Goal: Task Accomplishment & Management: Manage account settings

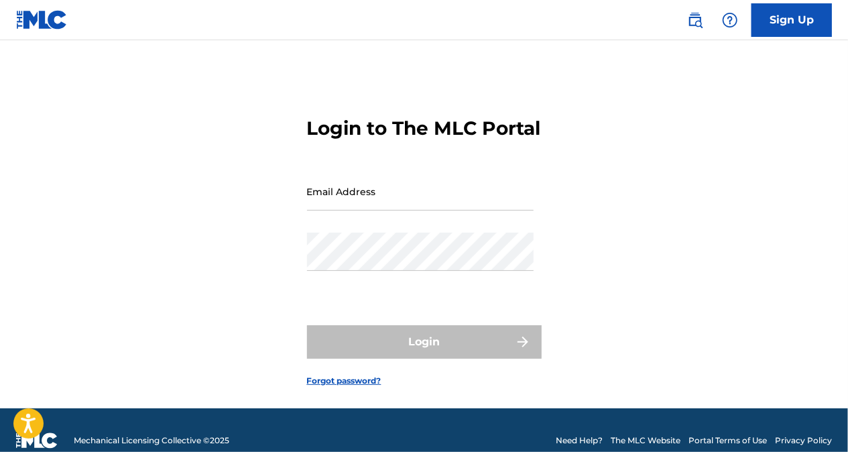
click at [548, 225] on div "Login to The MLC Portal Email Address Password Login Forgot password?" at bounding box center [424, 241] width 848 height 335
click at [463, 211] on input "Email Address" at bounding box center [420, 191] width 227 height 38
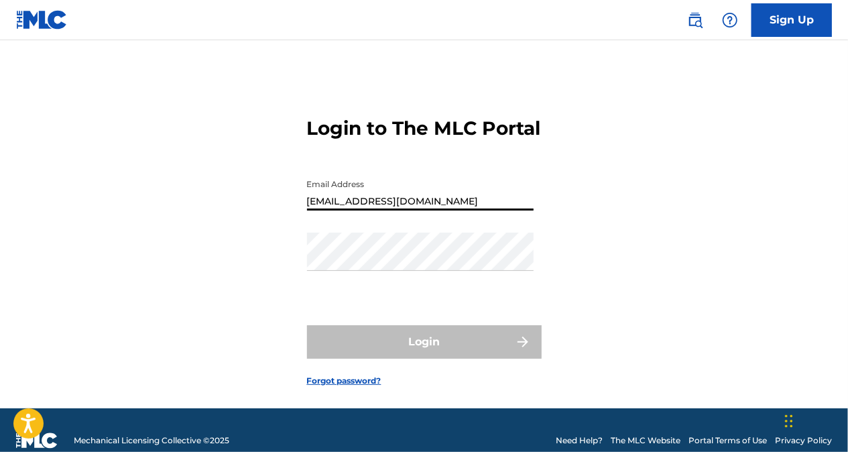
type input "[EMAIL_ADDRESS][DOMAIN_NAME]"
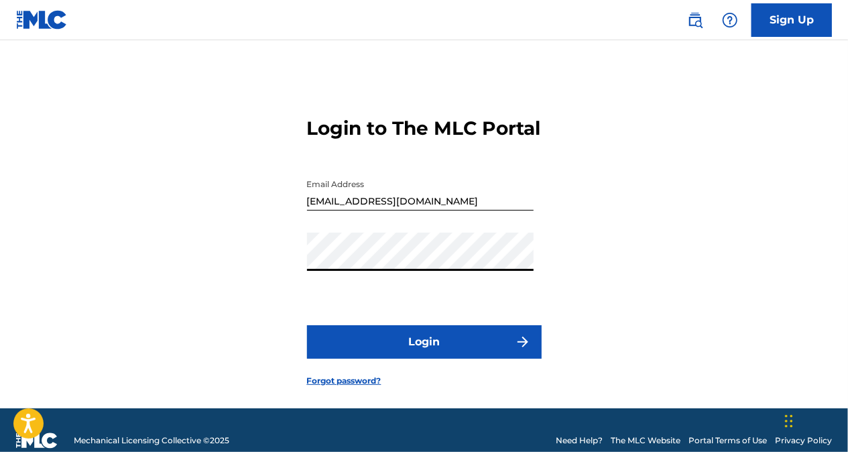
click at [426, 359] on button "Login" at bounding box center [424, 342] width 235 height 34
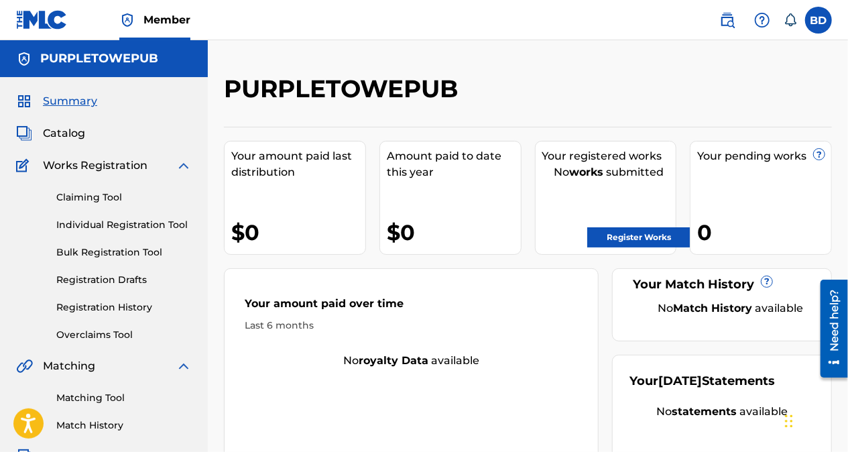
click at [91, 311] on link "Registration History" at bounding box center [123, 307] width 135 height 14
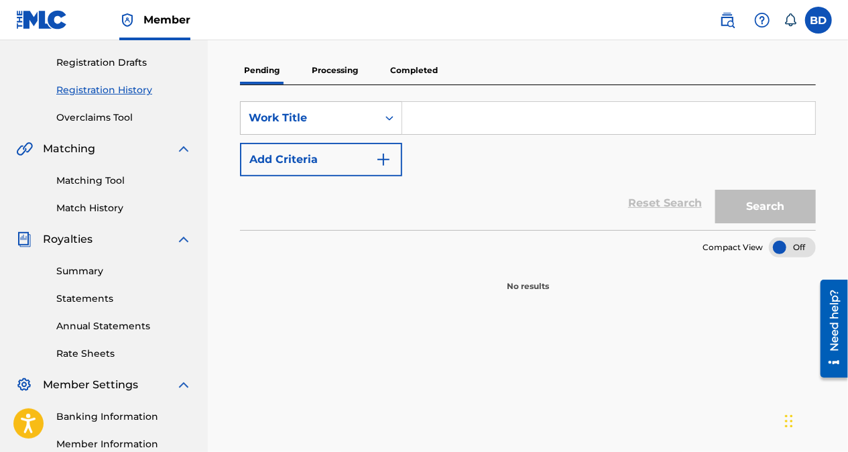
scroll to position [219, 0]
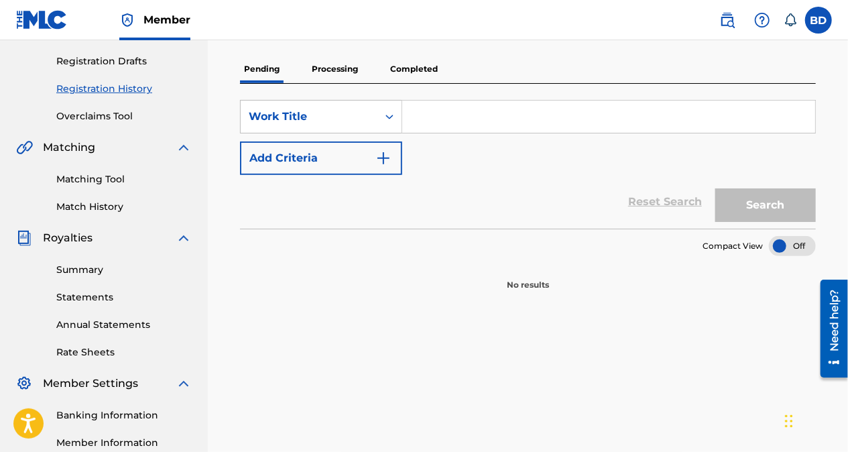
click at [333, 71] on p "Processing" at bounding box center [335, 69] width 54 height 28
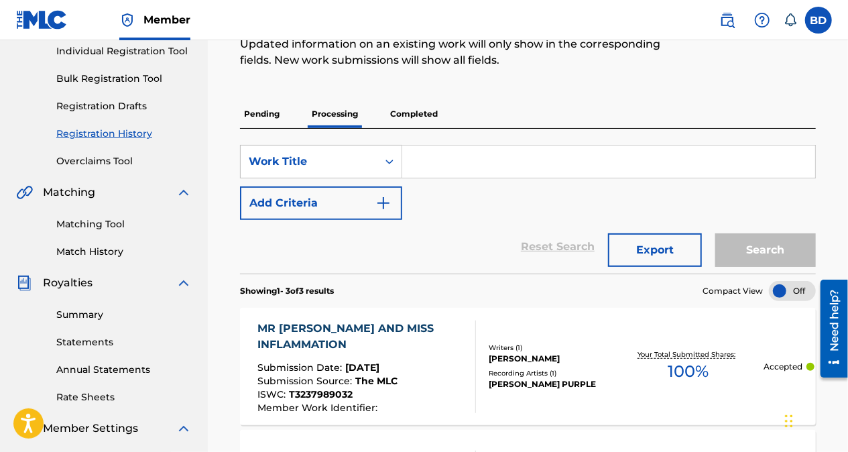
scroll to position [172, 0]
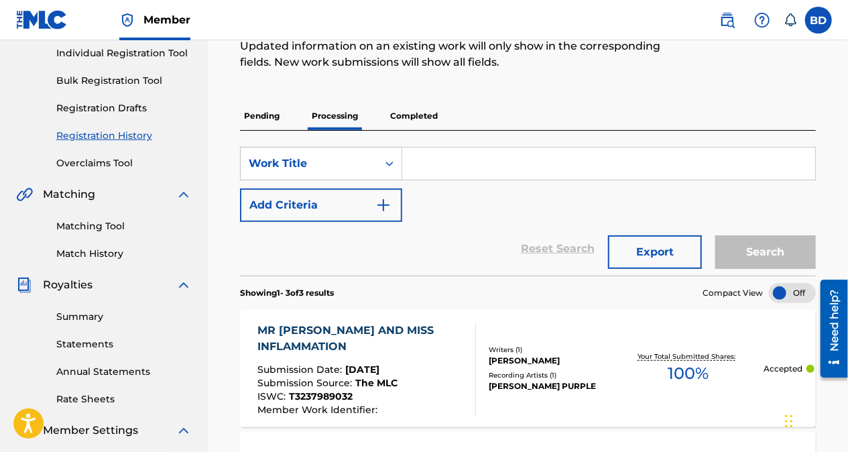
click at [105, 231] on link "Matching Tool" at bounding box center [123, 226] width 135 height 14
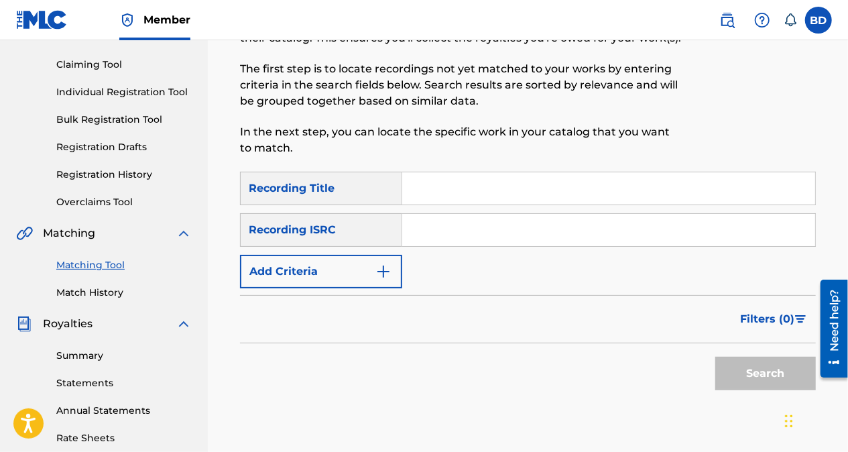
scroll to position [129, 0]
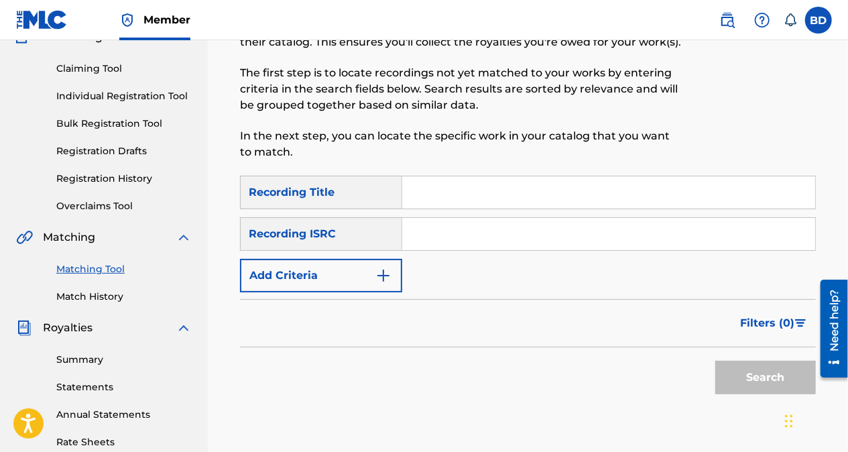
click at [471, 190] on input "Search Form" at bounding box center [608, 192] width 413 height 32
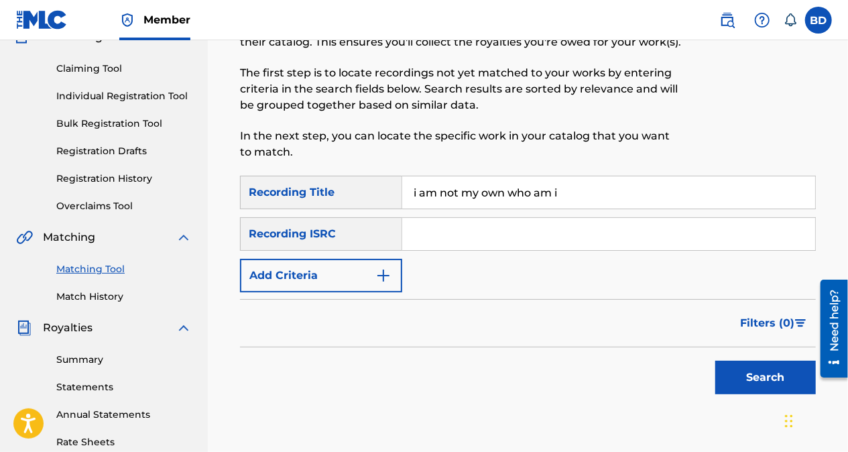
type input "i am not my own who am i"
click at [390, 283] on button "Add Criteria" at bounding box center [321, 276] width 162 height 34
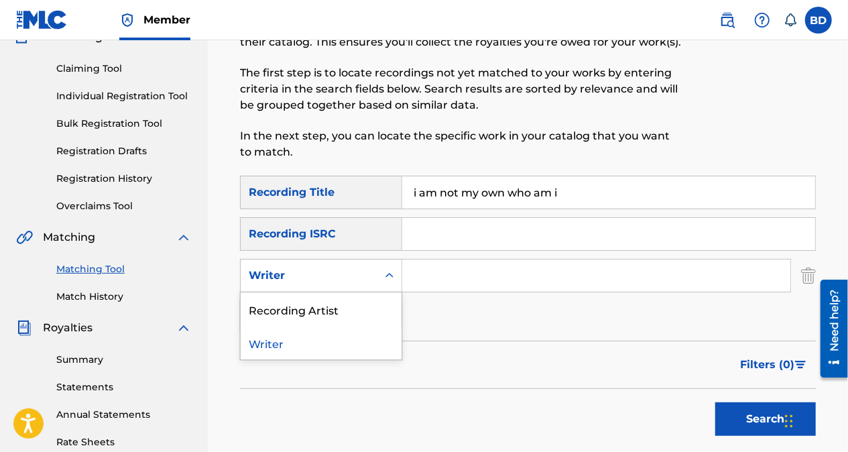
click at [475, 276] on input "Search Form" at bounding box center [596, 275] width 388 height 32
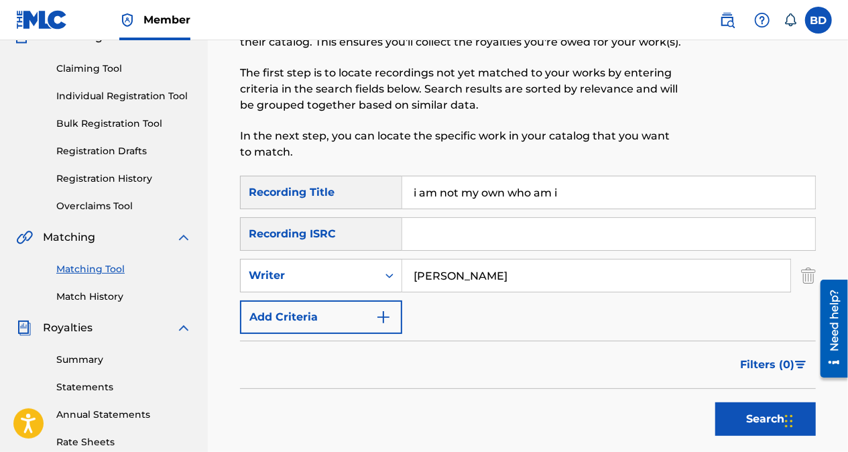
type input "[PERSON_NAME]"
click at [758, 422] on button "Search" at bounding box center [765, 419] width 101 height 34
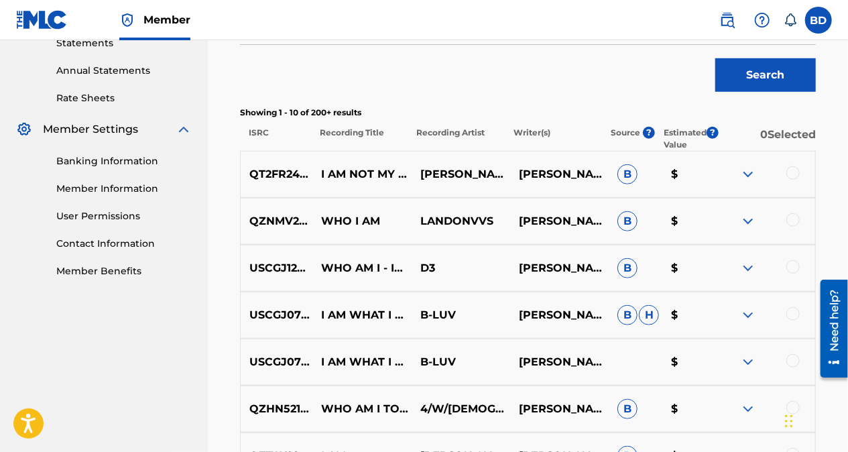
scroll to position [474, 0]
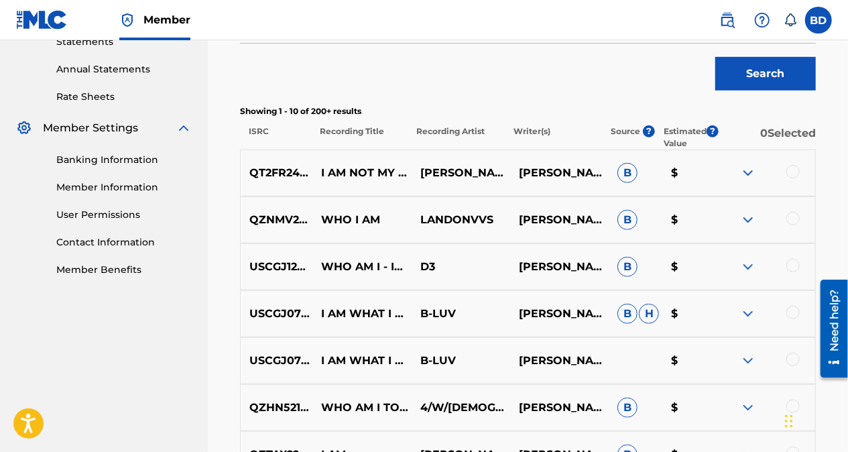
click at [756, 174] on img at bounding box center [748, 173] width 16 height 16
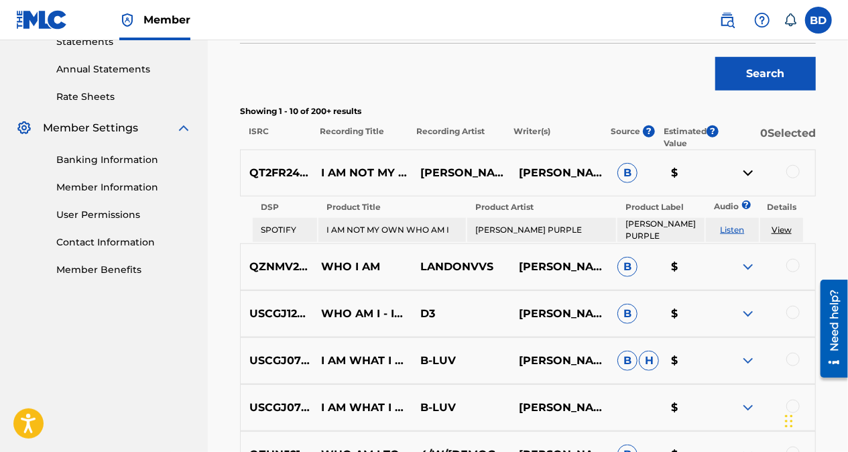
click at [789, 227] on link "View" at bounding box center [782, 230] width 20 height 10
click at [550, 228] on td "[PERSON_NAME] PURPLE" at bounding box center [541, 230] width 149 height 24
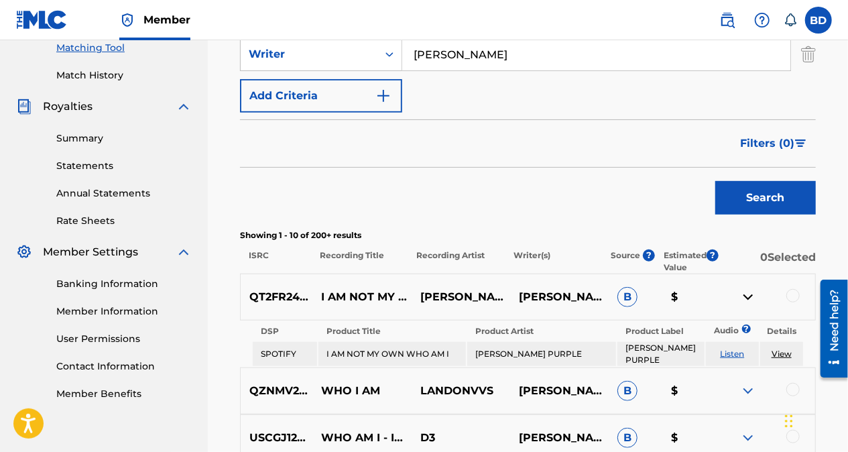
scroll to position [347, 0]
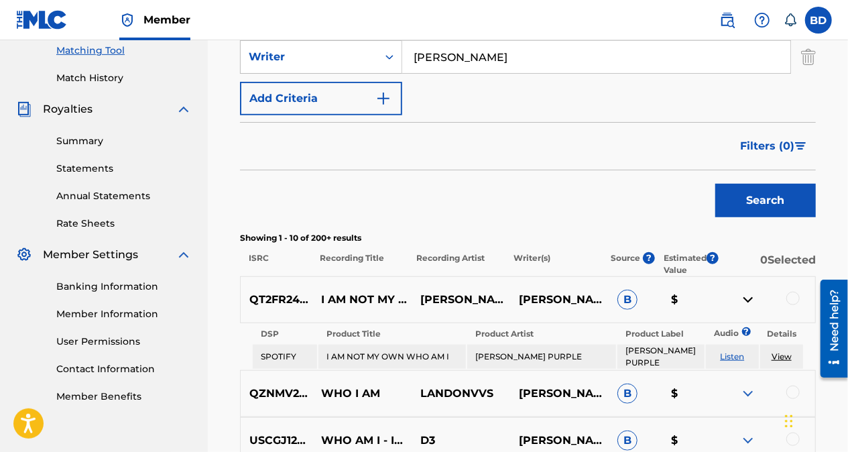
click at [795, 302] on div at bounding box center [792, 298] width 13 height 13
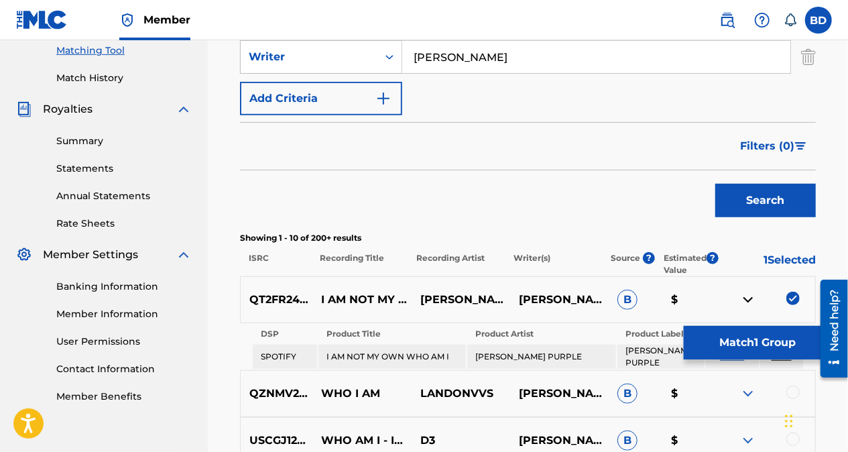
click at [761, 346] on button "Match 1 Group" at bounding box center [758, 343] width 148 height 34
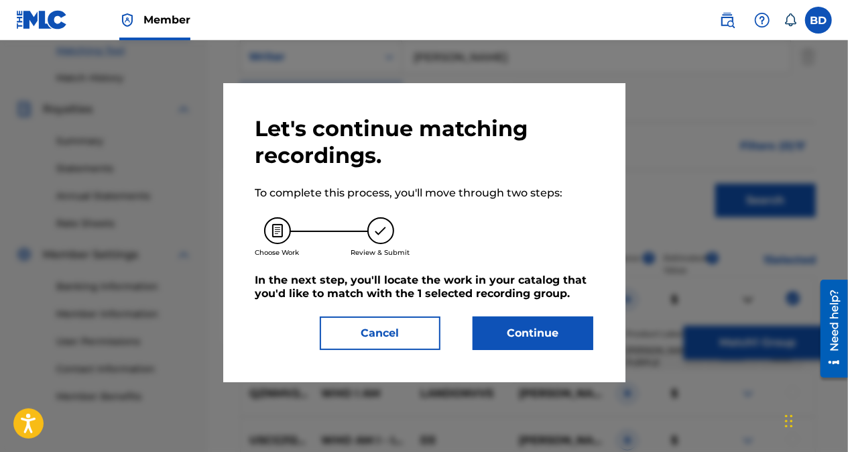
click at [534, 334] on button "Continue" at bounding box center [533, 333] width 121 height 34
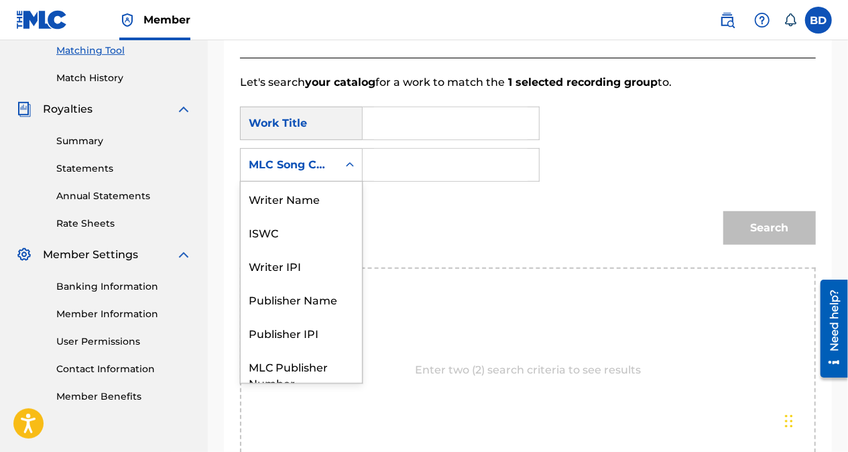
scroll to position [50, 0]
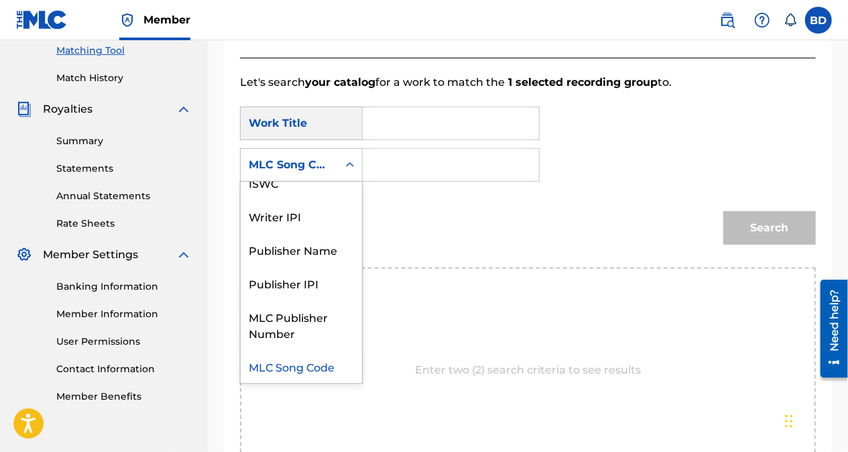
click at [314, 259] on div "Publisher Name" at bounding box center [301, 250] width 121 height 34
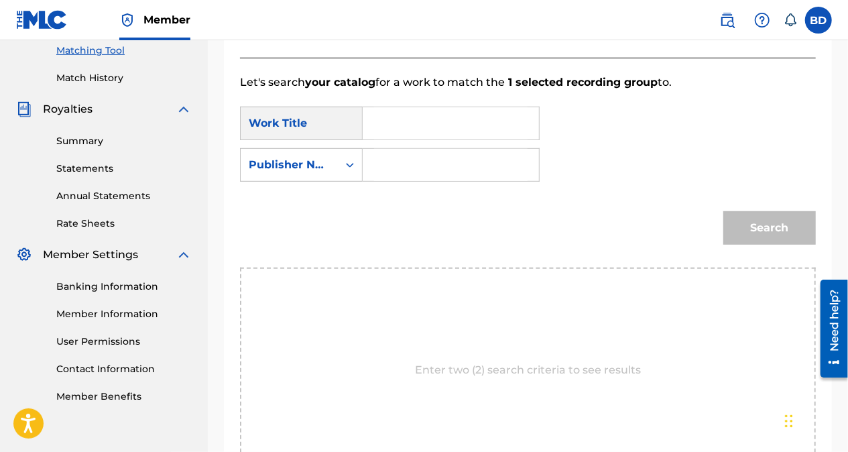
click at [400, 170] on input "Search Form" at bounding box center [451, 165] width 154 height 32
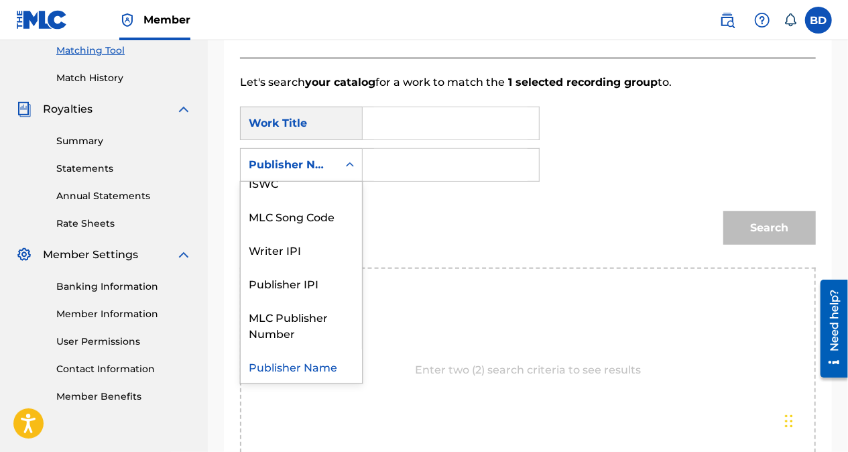
click at [420, 168] on input "Search Form" at bounding box center [451, 165] width 154 height 32
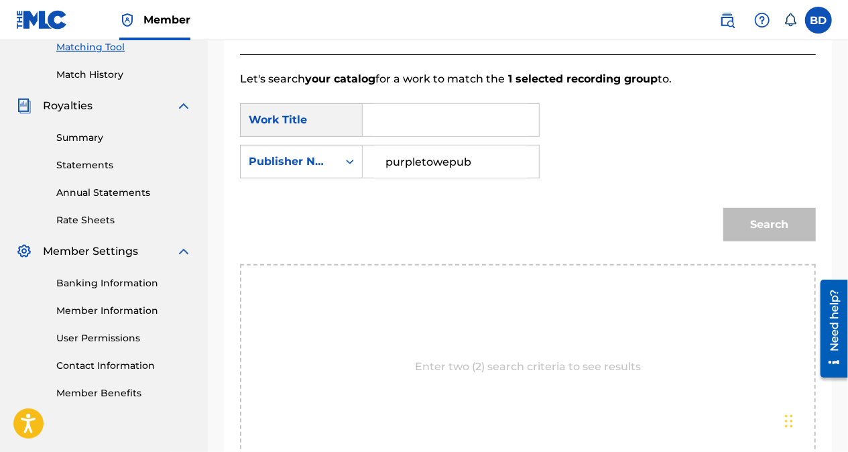
scroll to position [323, 0]
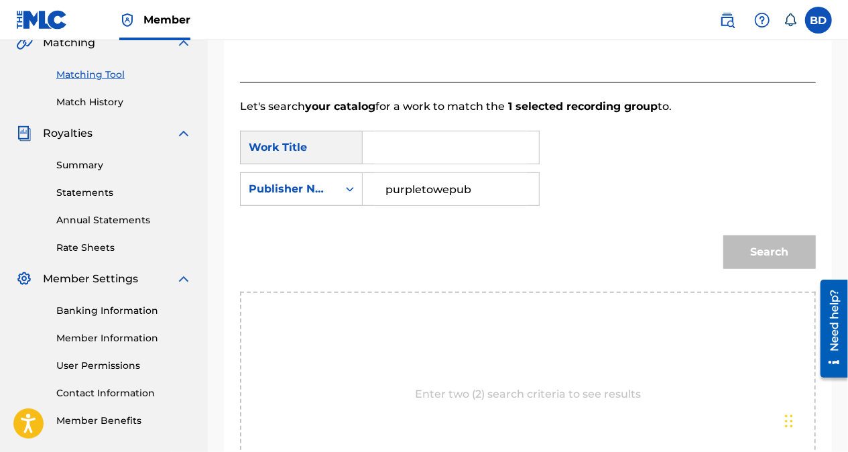
type input "purpletowepub"
click at [502, 152] on input "Search Form" at bounding box center [451, 147] width 154 height 32
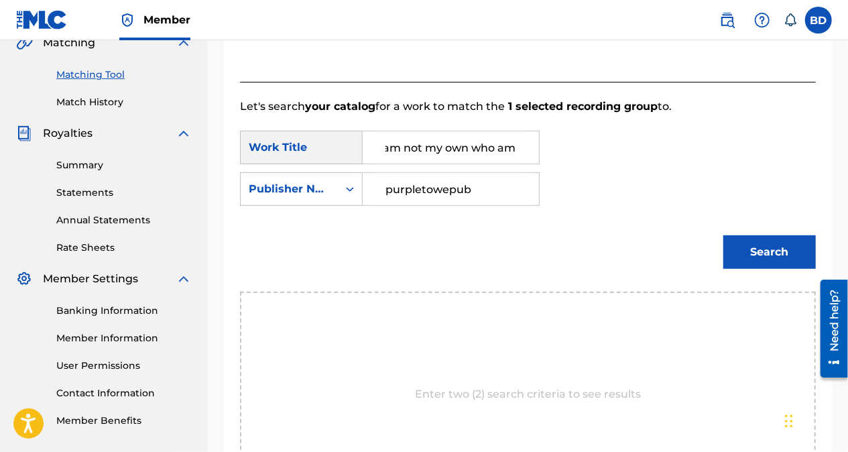
scroll to position [0, 11]
type input "i am not my own who am i"
click at [769, 258] on button "Search" at bounding box center [769, 252] width 93 height 34
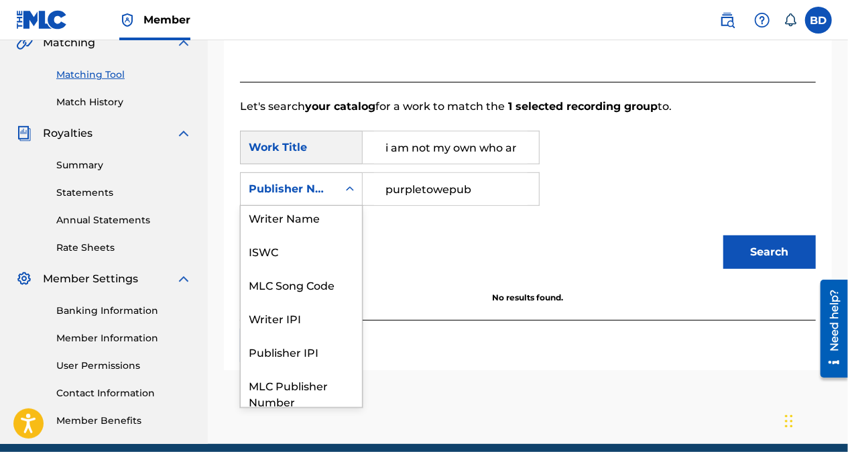
scroll to position [0, 0]
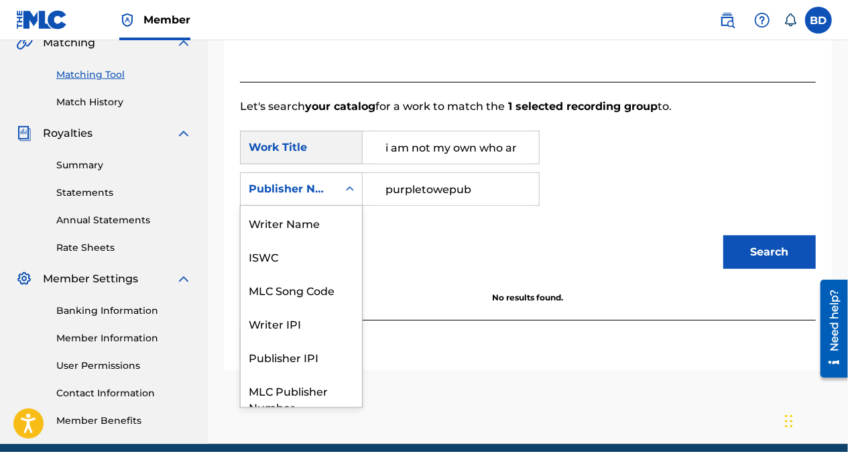
click at [314, 221] on div "Writer Name" at bounding box center [301, 223] width 121 height 34
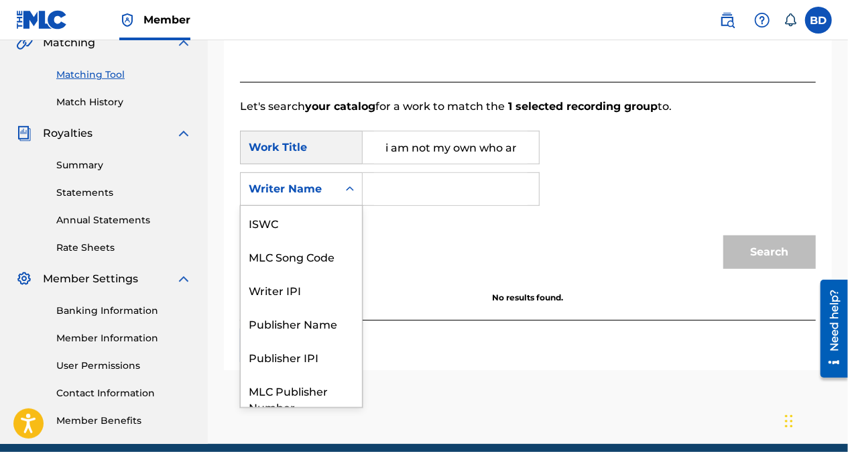
scroll to position [50, 0]
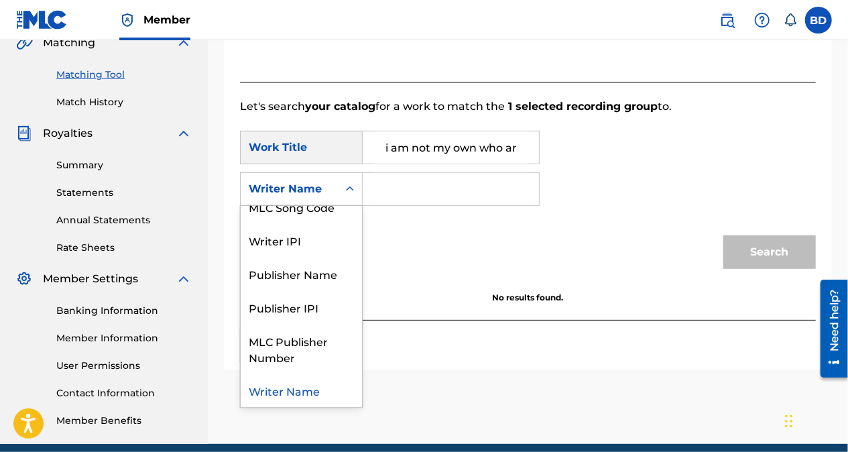
click at [300, 312] on div "Publisher IPI" at bounding box center [301, 307] width 121 height 34
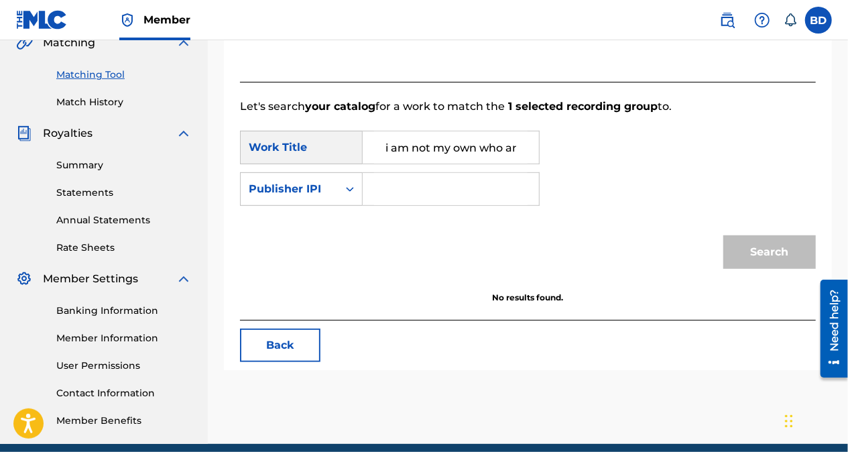
click at [424, 186] on input "Search Form" at bounding box center [451, 189] width 154 height 32
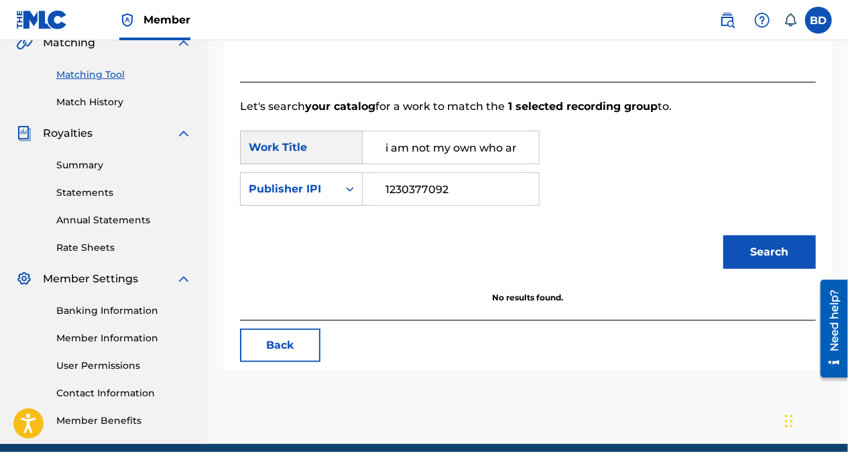
type input "1230377092"
click at [516, 150] on input "i am not my own who am i" at bounding box center [451, 147] width 154 height 32
type input "i am not my own who am i"
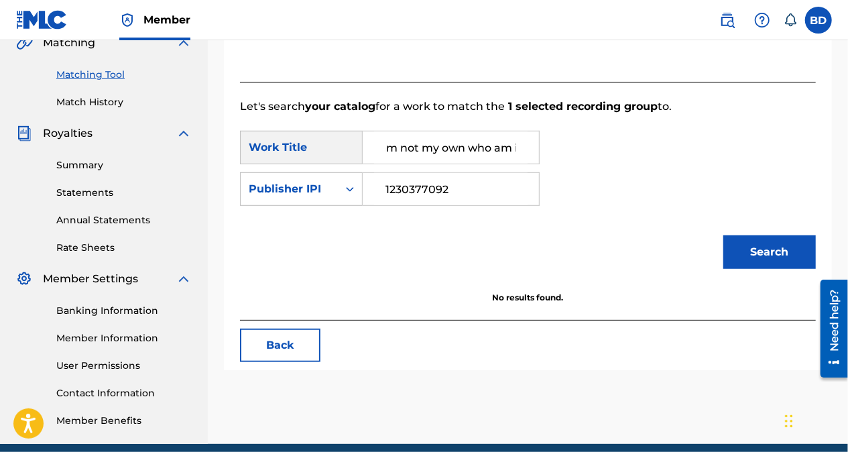
click at [766, 251] on button "Search" at bounding box center [769, 252] width 93 height 34
click at [282, 341] on button "Back" at bounding box center [280, 346] width 80 height 34
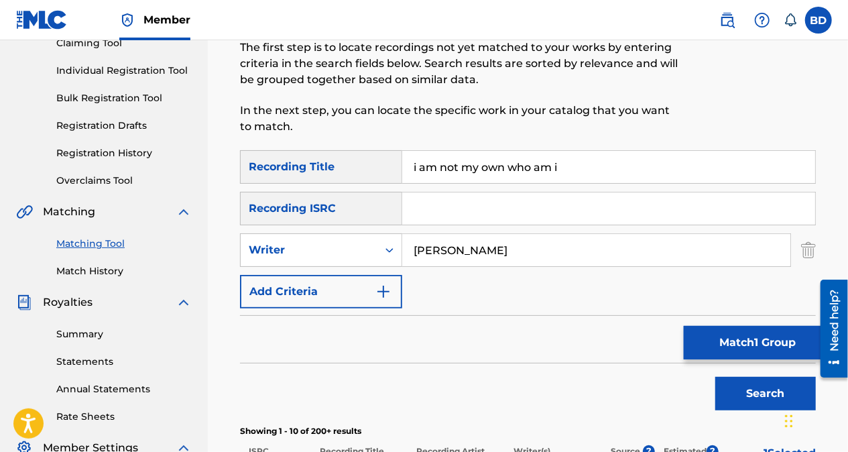
scroll to position [152, 0]
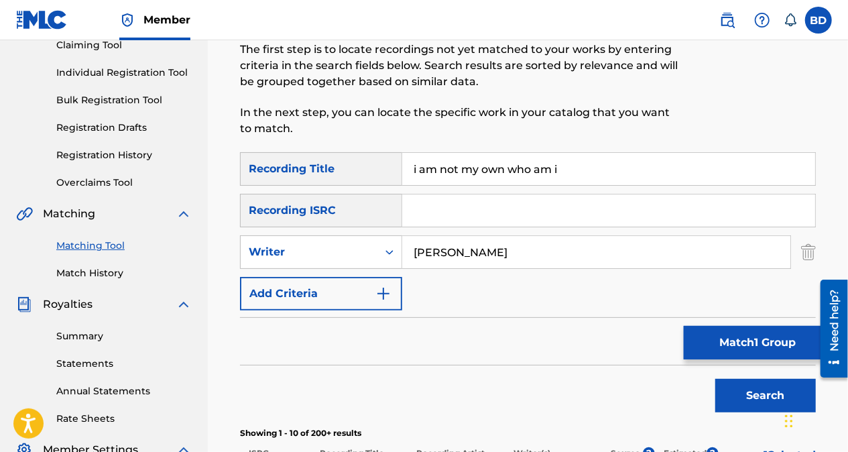
click at [489, 209] on input "Search Form" at bounding box center [608, 210] width 413 height 32
type input "QT2FR2400003"
click at [761, 392] on button "Search" at bounding box center [765, 396] width 101 height 34
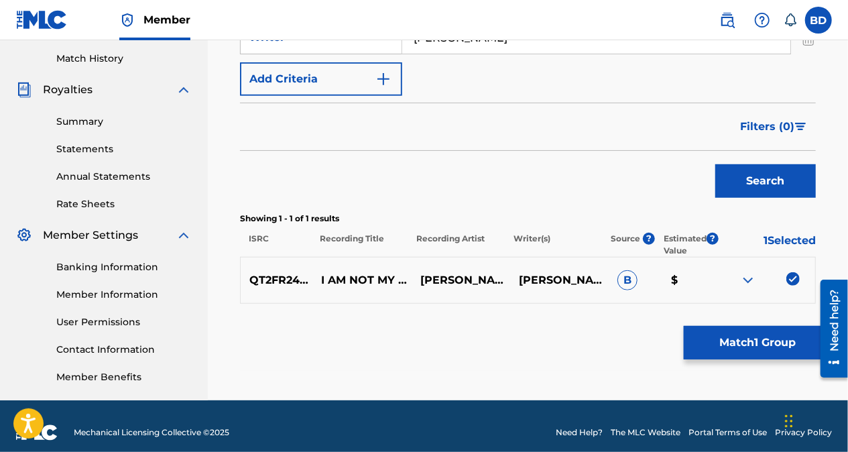
scroll to position [379, 0]
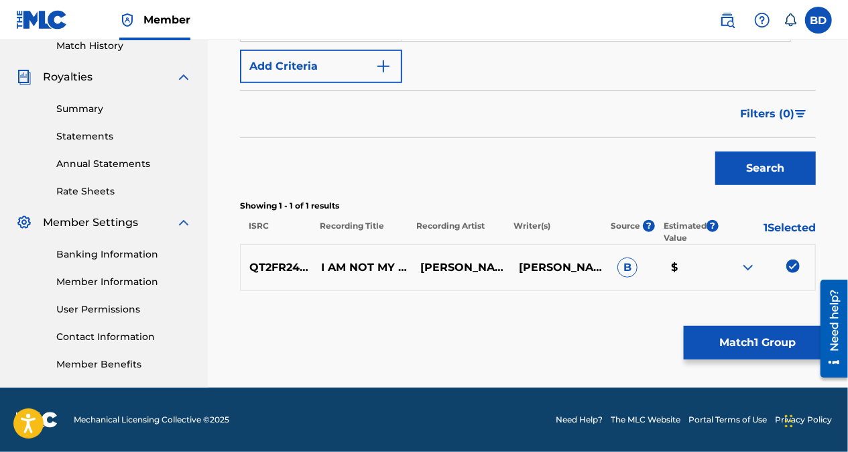
click at [754, 265] on img at bounding box center [748, 267] width 16 height 16
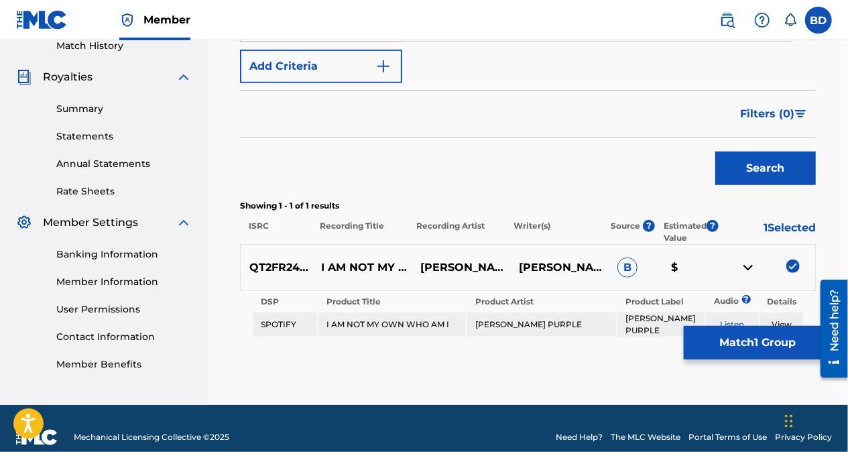
scroll to position [396, 0]
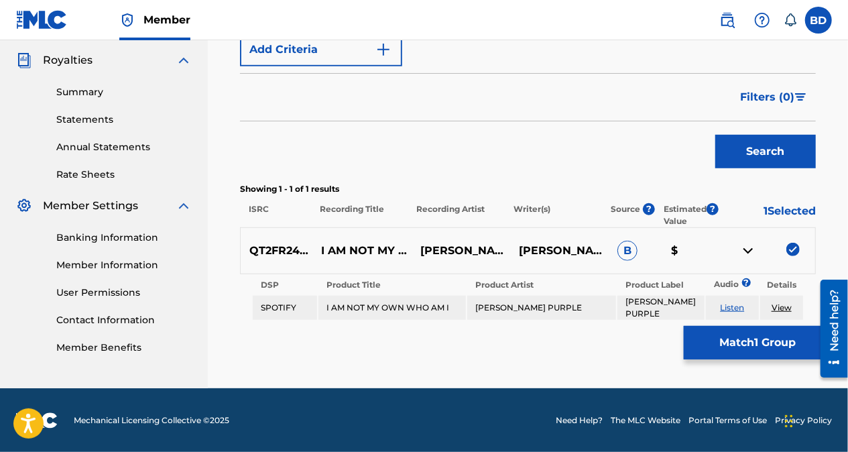
click at [748, 349] on button "Match 1 Group" at bounding box center [758, 343] width 148 height 34
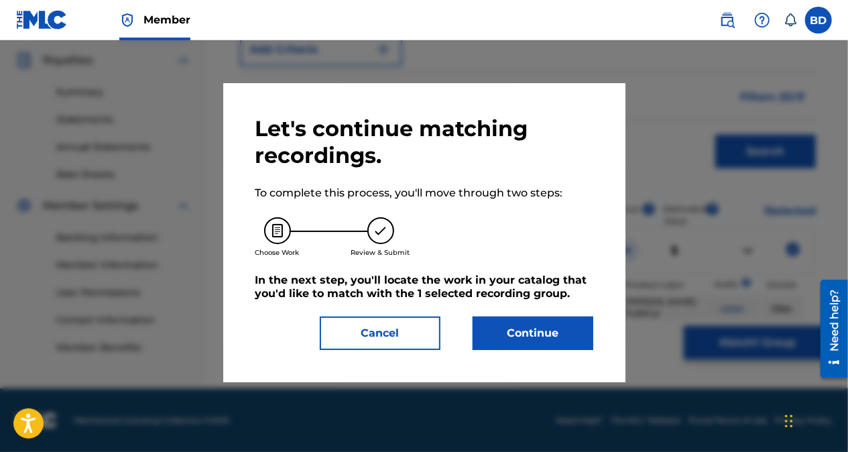
click at [533, 334] on button "Continue" at bounding box center [533, 333] width 121 height 34
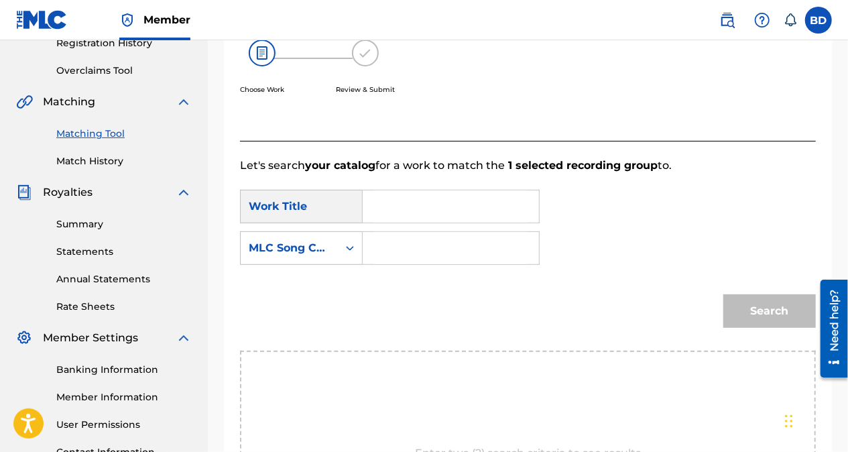
scroll to position [264, 0]
click at [453, 209] on input "Search Form" at bounding box center [451, 207] width 154 height 32
type input "I AM NOT MY OWN WHO AM I"
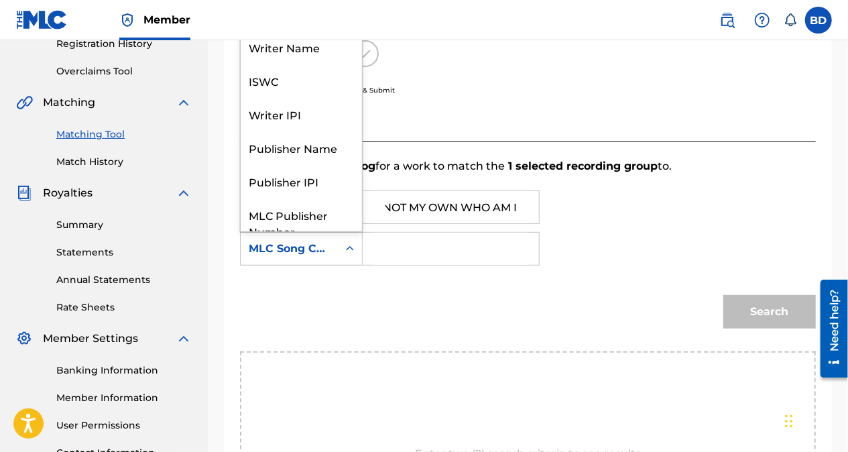
scroll to position [50, 0]
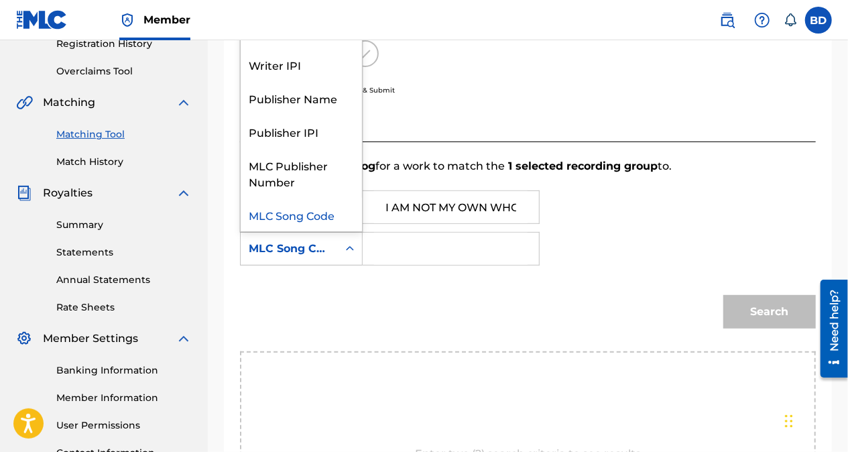
click at [298, 137] on div "Publisher IPI" at bounding box center [301, 132] width 121 height 34
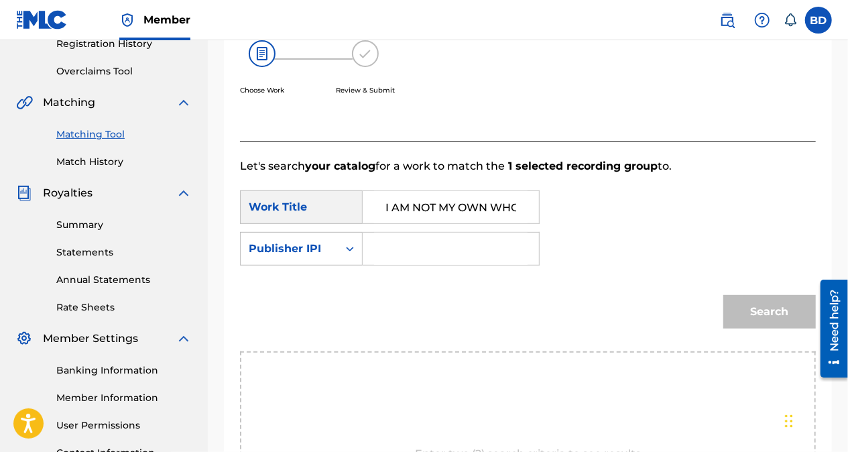
click at [422, 252] on input "Search Form" at bounding box center [451, 249] width 154 height 32
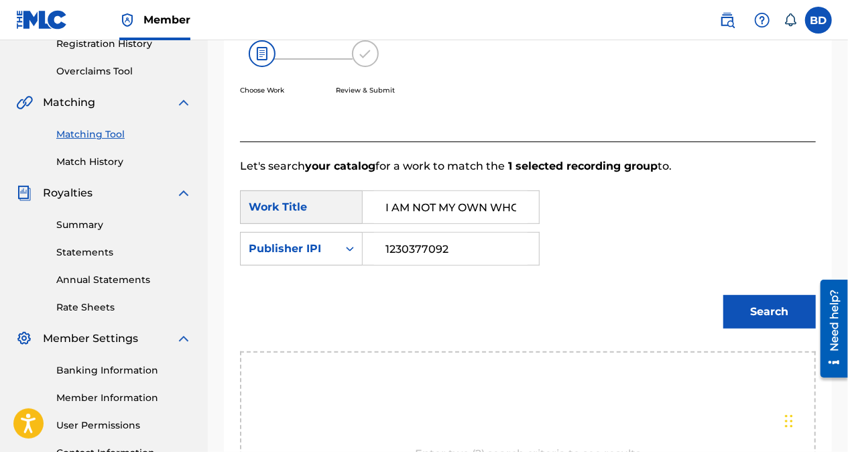
click at [772, 316] on button "Search" at bounding box center [769, 312] width 93 height 34
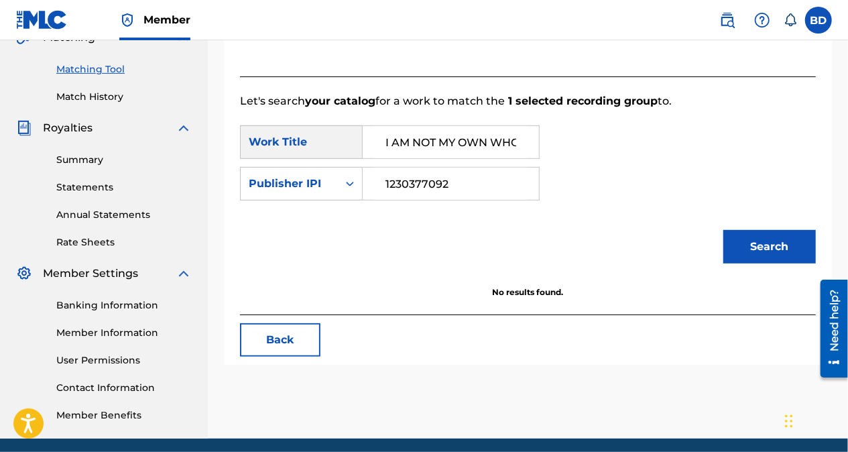
scroll to position [343, 0]
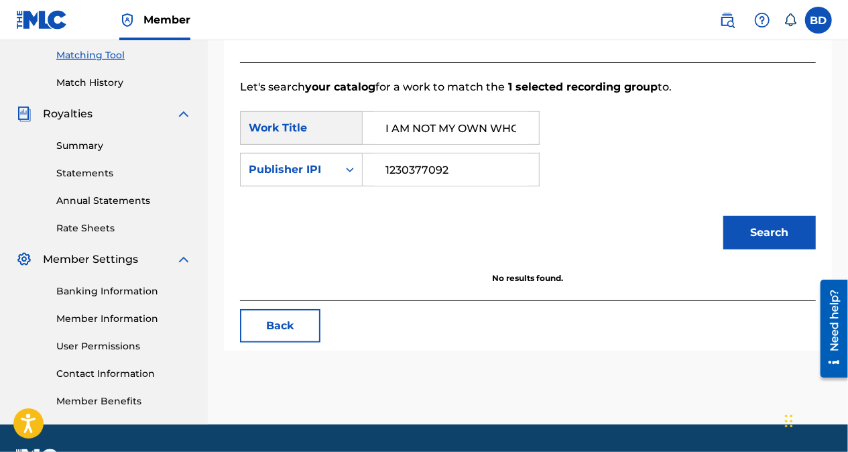
click at [475, 168] on input "1230377092" at bounding box center [451, 170] width 154 height 32
type input "1"
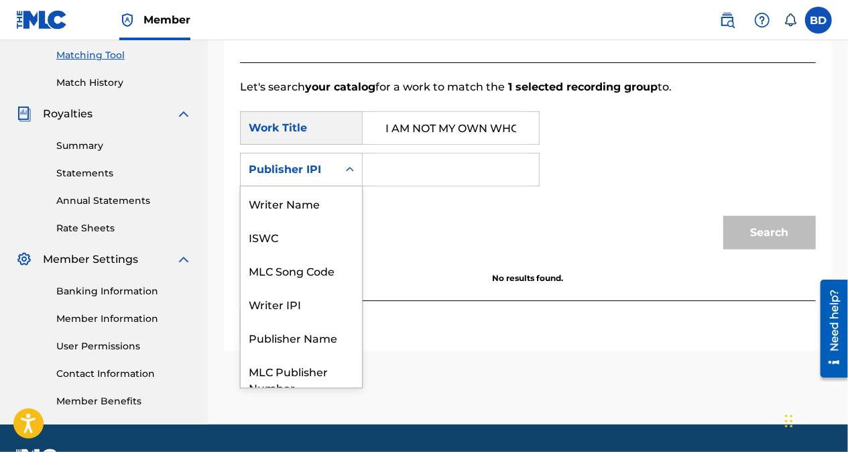
scroll to position [50, 0]
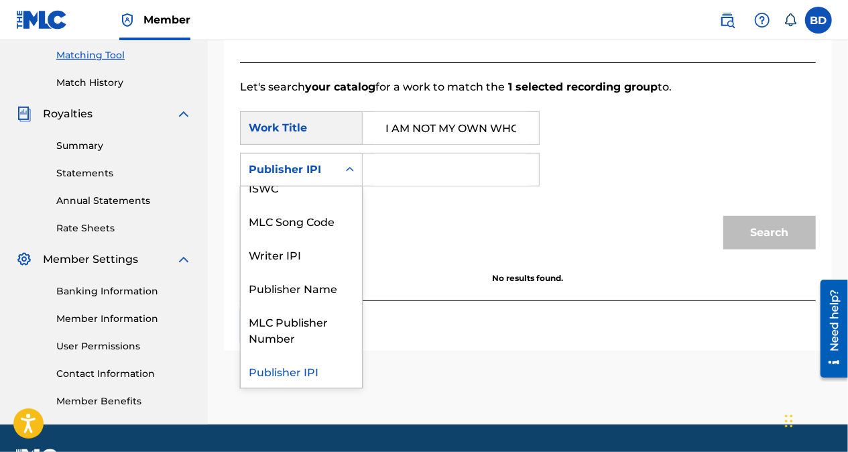
click at [303, 292] on div "Publisher Name" at bounding box center [301, 288] width 121 height 34
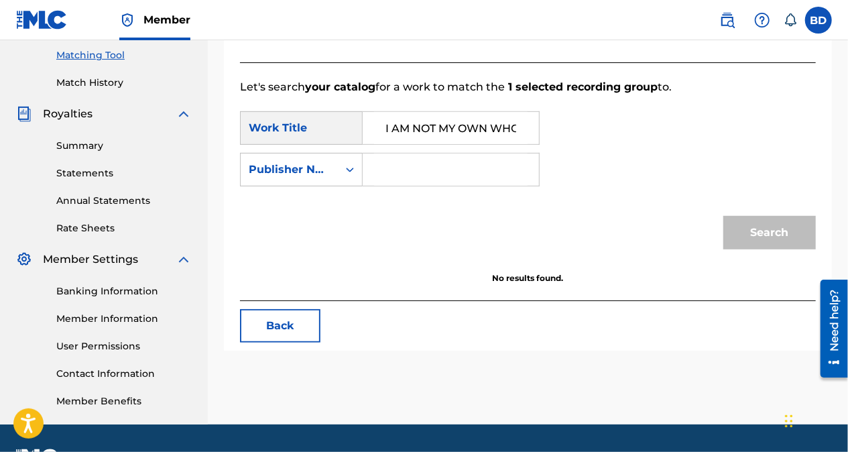
click at [422, 173] on input "Search Form" at bounding box center [451, 170] width 154 height 32
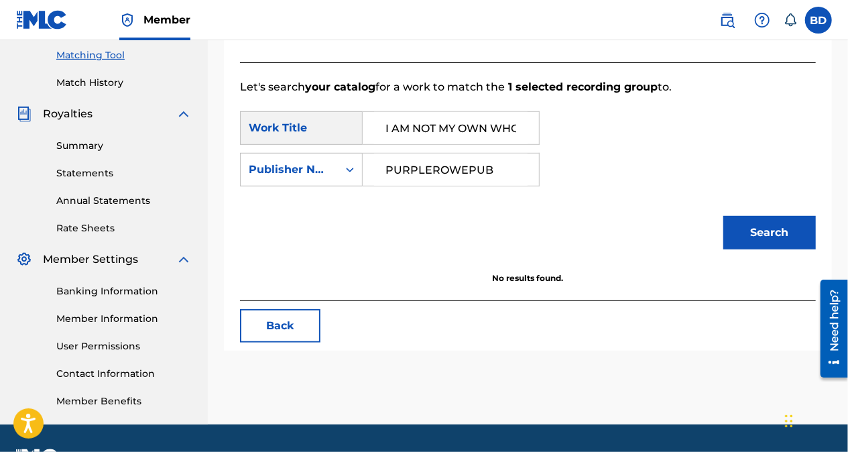
click at [441, 171] on input "PURPLEROWEPUB" at bounding box center [451, 170] width 154 height 32
type input "PURPLETOWEPUB"
click at [768, 227] on button "Search" at bounding box center [769, 233] width 93 height 34
click at [771, 233] on button "Search" at bounding box center [769, 233] width 93 height 34
click at [288, 316] on button "Back" at bounding box center [280, 326] width 80 height 34
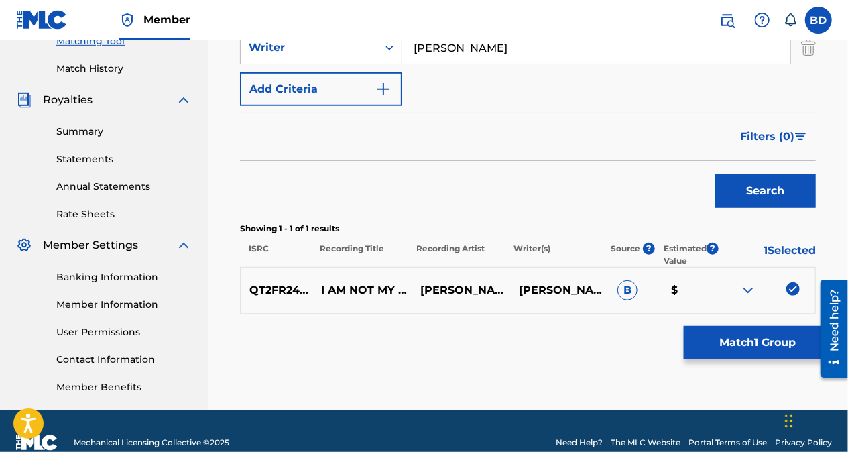
scroll to position [379, 0]
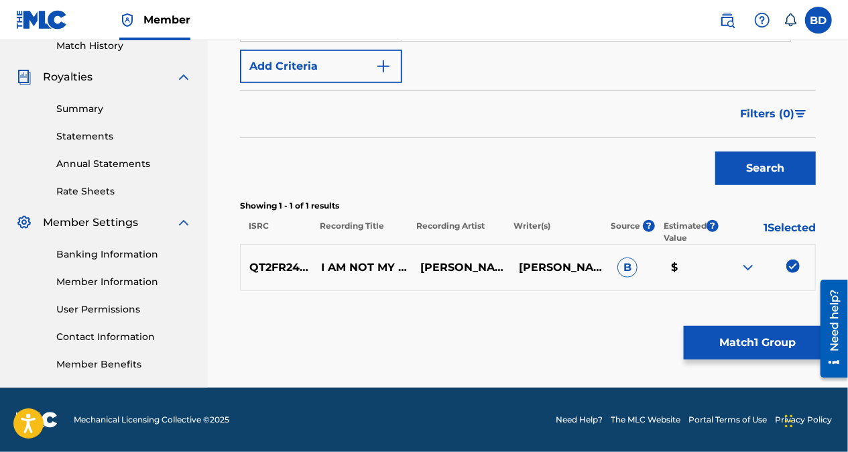
click at [752, 266] on img at bounding box center [748, 267] width 16 height 16
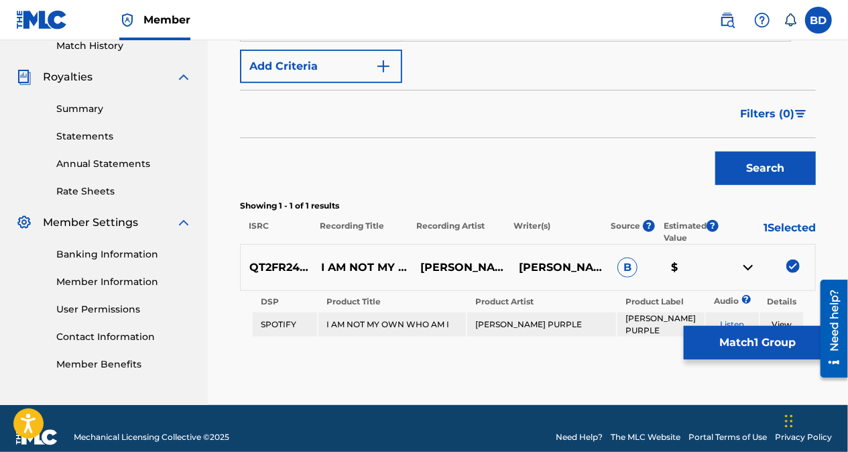
scroll to position [396, 0]
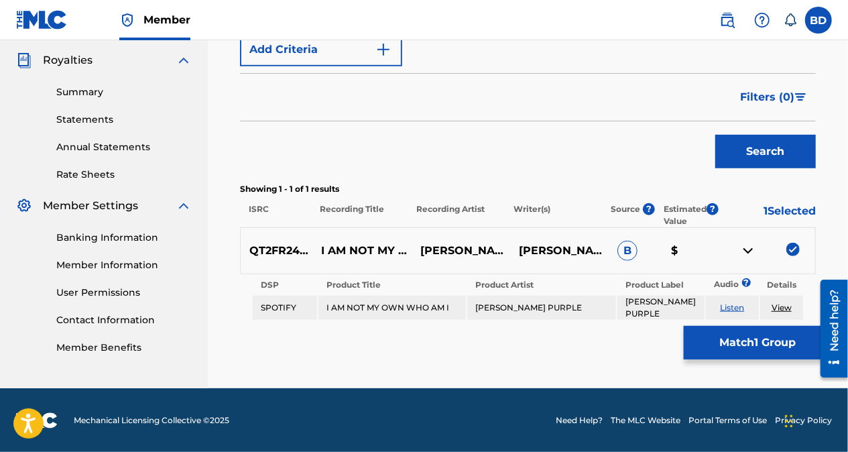
click at [753, 253] on img at bounding box center [748, 251] width 16 height 16
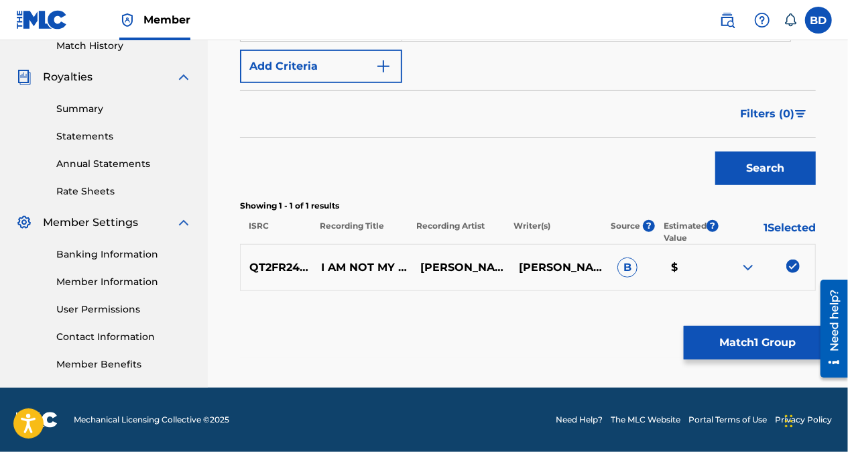
click at [752, 341] on button "Match 1 Group" at bounding box center [758, 343] width 148 height 34
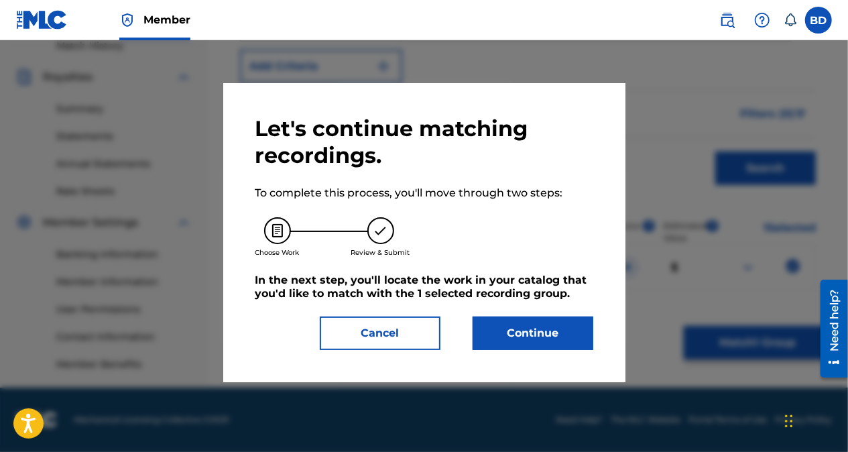
click at [543, 339] on button "Continue" at bounding box center [533, 333] width 121 height 34
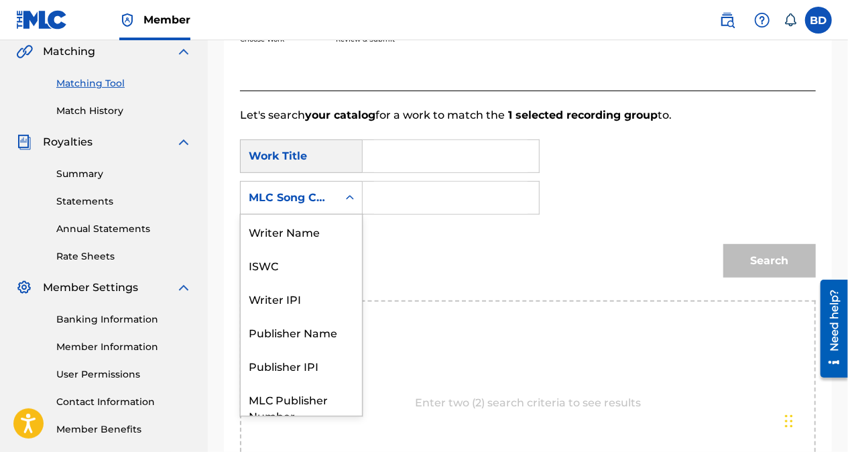
scroll to position [0, 0]
click at [276, 263] on div "ISWC" at bounding box center [301, 265] width 121 height 34
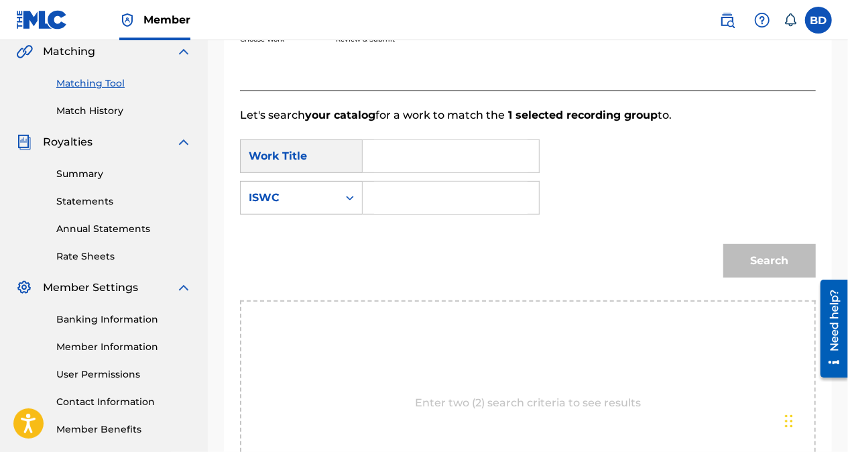
click at [422, 196] on input "Search Form" at bounding box center [451, 198] width 154 height 32
type input "T3247088928"
click at [425, 152] on input "Search Form" at bounding box center [451, 156] width 154 height 32
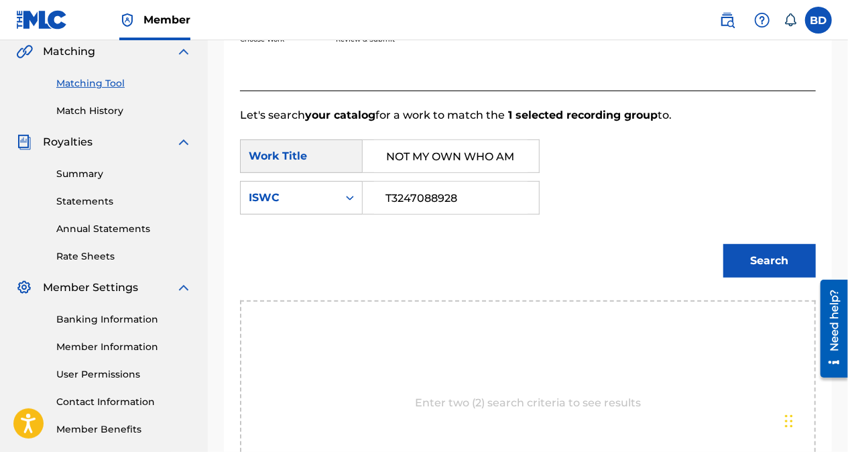
scroll to position [0, 30]
type input "I AM NOT MY OWN WHO AM I"
click at [770, 259] on button "Search" at bounding box center [769, 261] width 93 height 34
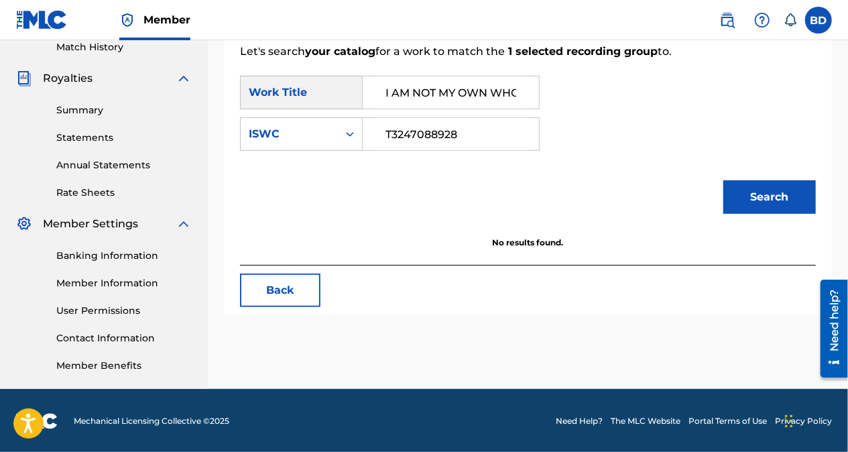
scroll to position [379, 0]
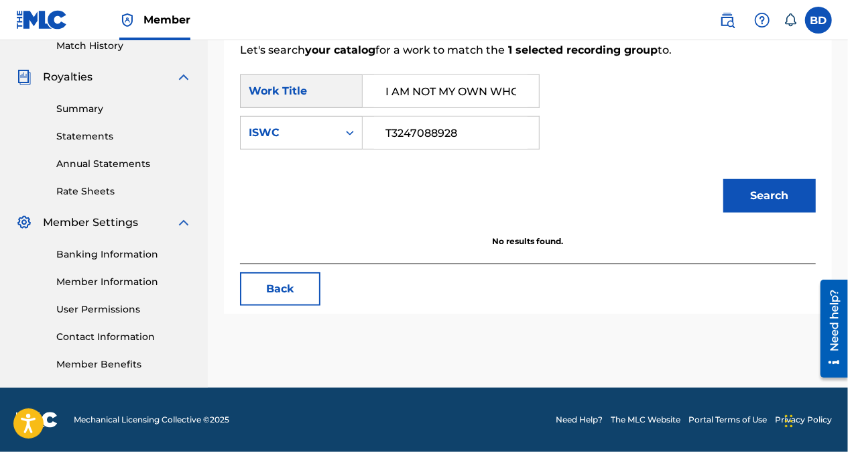
click at [288, 294] on button "Back" at bounding box center [280, 289] width 80 height 34
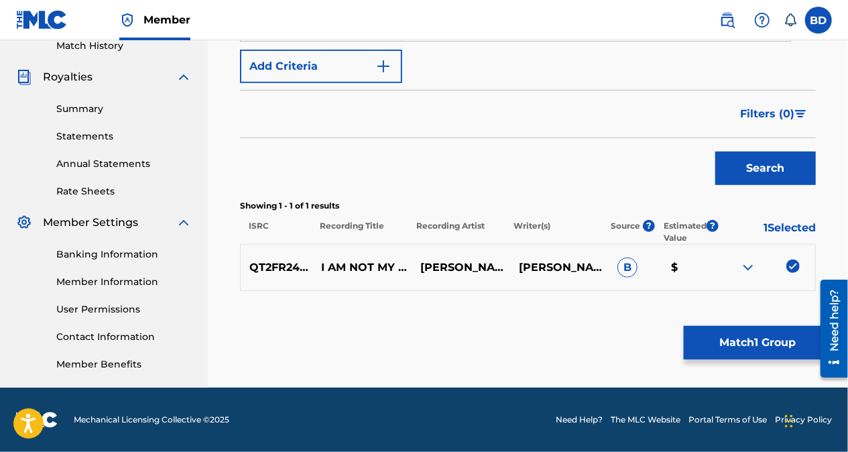
click at [632, 266] on span "B" at bounding box center [628, 267] width 20 height 20
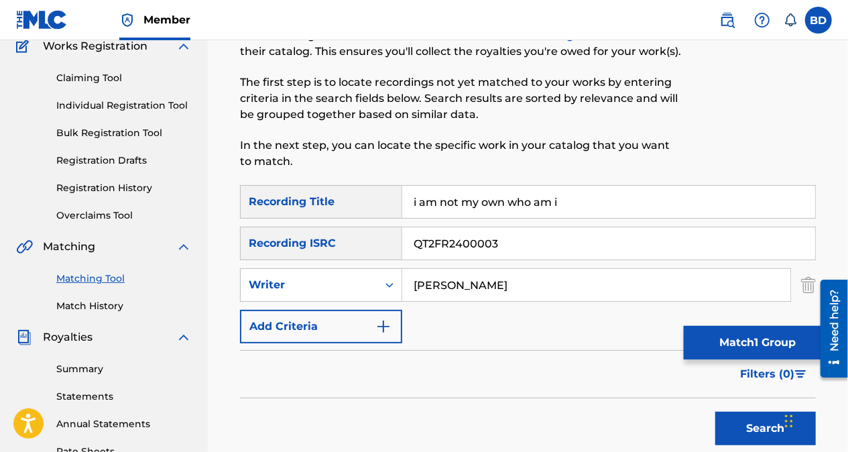
scroll to position [117, 0]
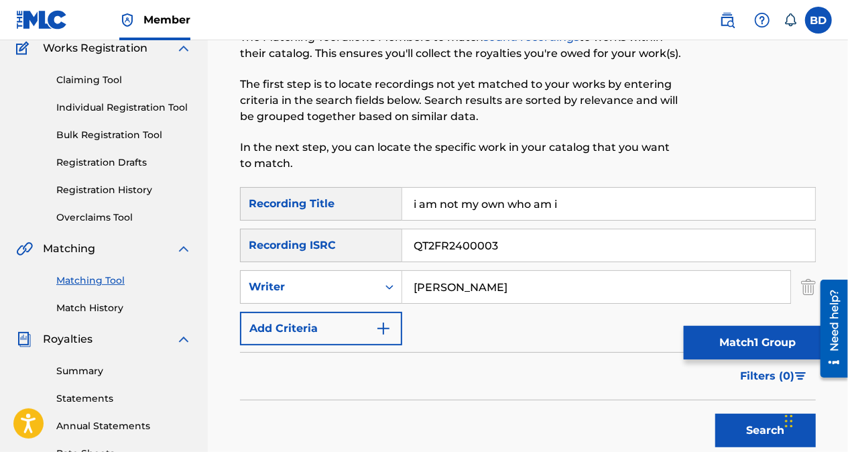
click at [109, 307] on link "Match History" at bounding box center [123, 308] width 135 height 14
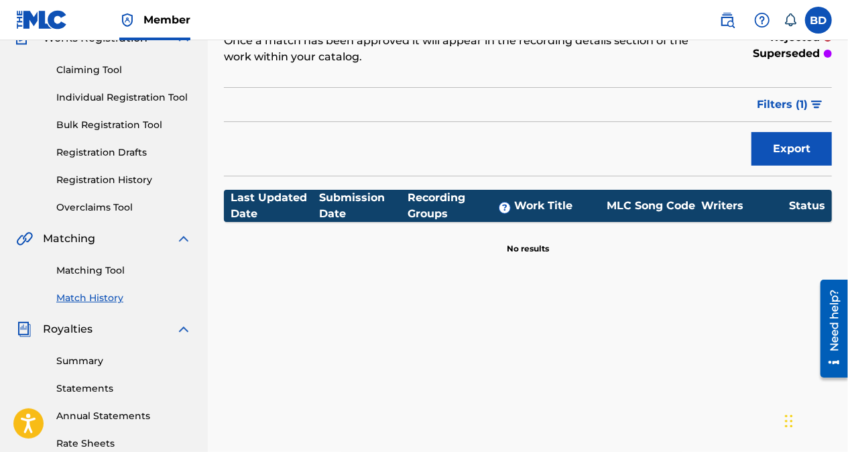
scroll to position [135, 0]
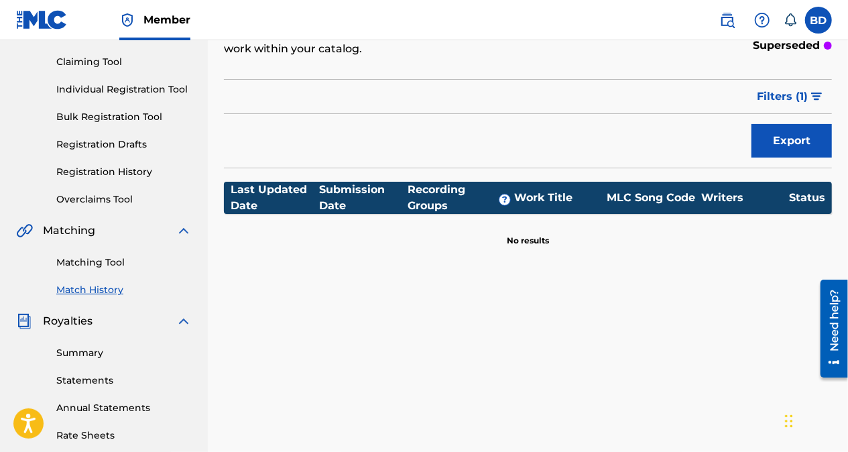
click at [755, 367] on div "Match History Match History is a record of recent match suggestions that you've…" at bounding box center [528, 284] width 640 height 693
click at [755, 361] on div "Match History Match History is a record of recent match suggestions that you've…" at bounding box center [528, 284] width 640 height 693
click at [122, 173] on link "Registration History" at bounding box center [123, 172] width 135 height 14
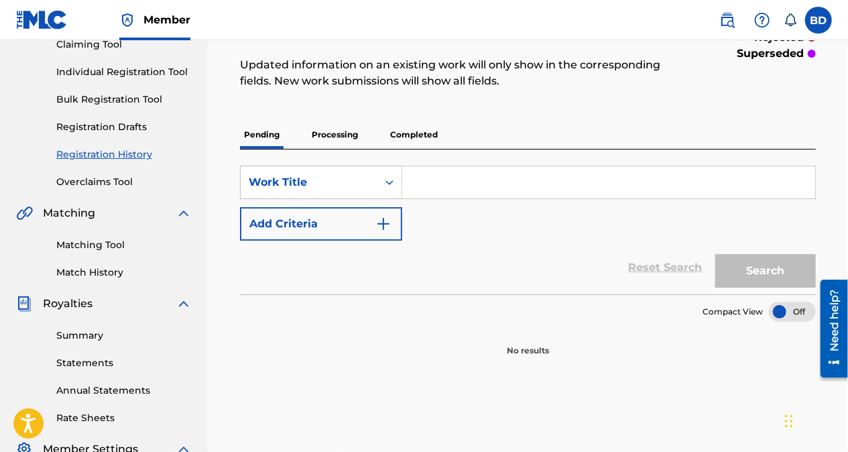
scroll to position [150, 0]
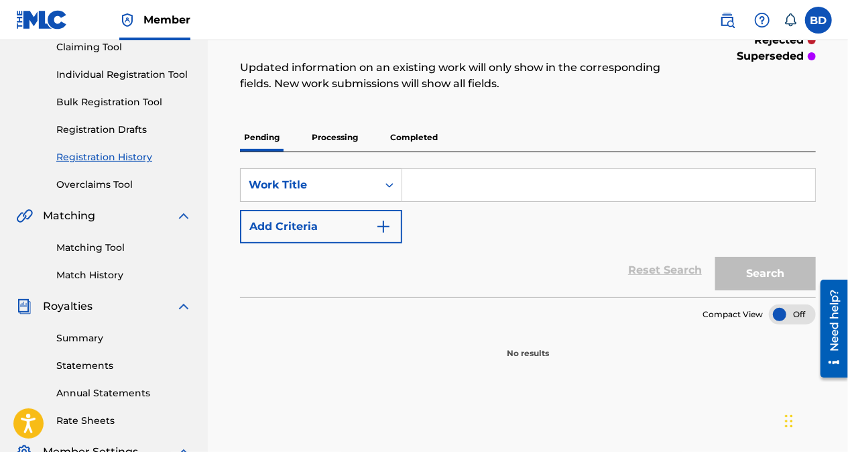
click at [351, 135] on p "Processing" at bounding box center [335, 137] width 54 height 28
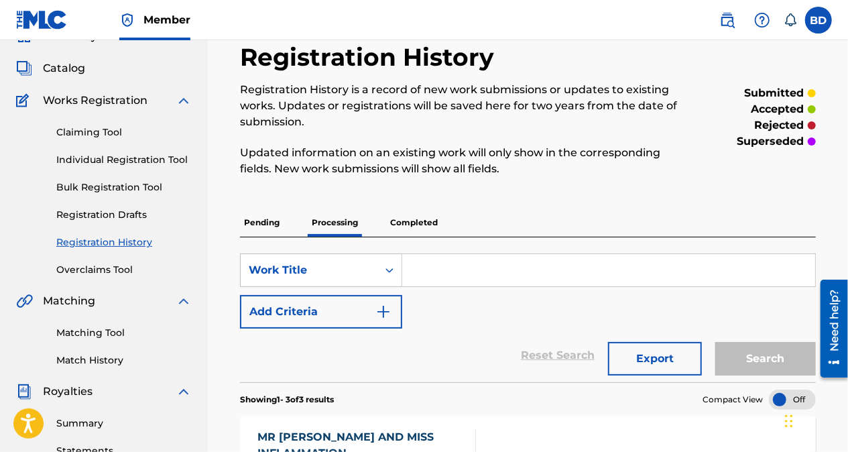
scroll to position [70, 0]
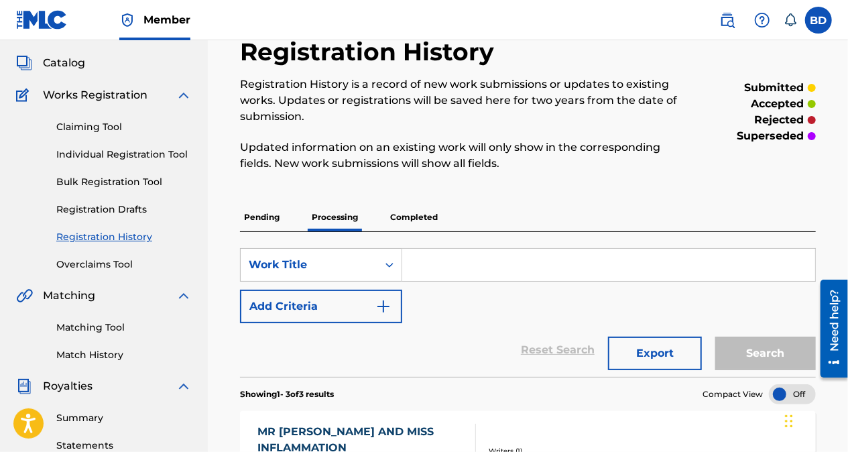
click at [429, 217] on p "Completed" at bounding box center [414, 217] width 56 height 28
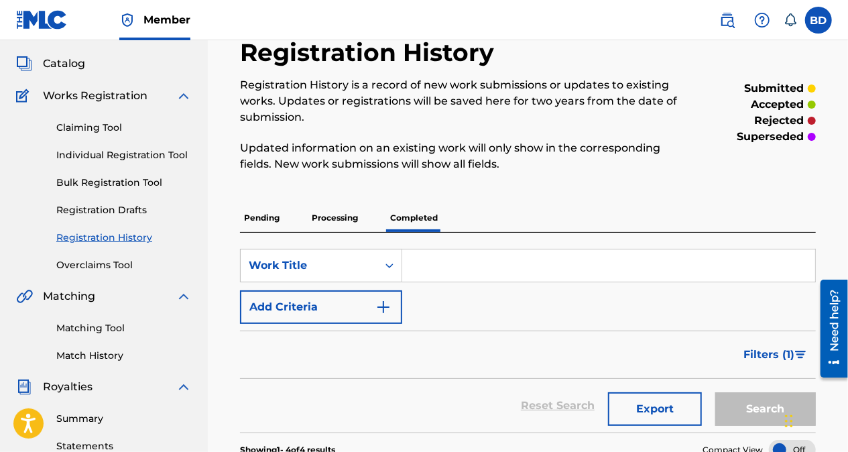
scroll to position [30, 0]
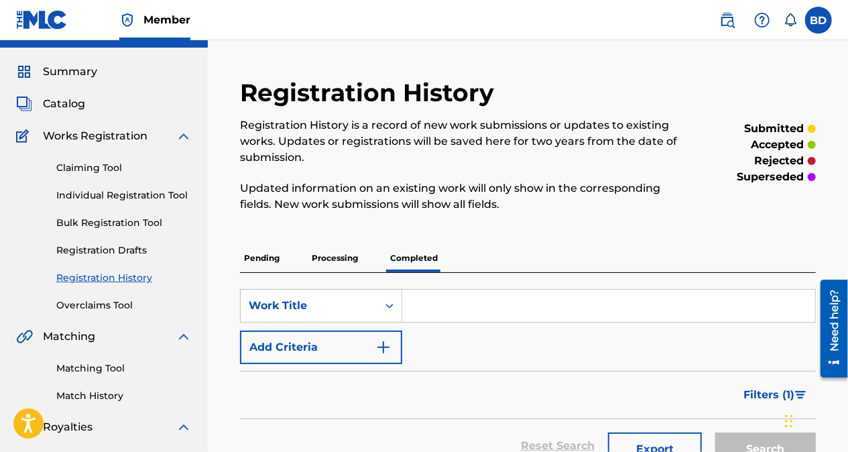
click at [797, 143] on p "accepted" at bounding box center [777, 145] width 53 height 16
click at [344, 251] on p "Processing" at bounding box center [335, 258] width 54 height 28
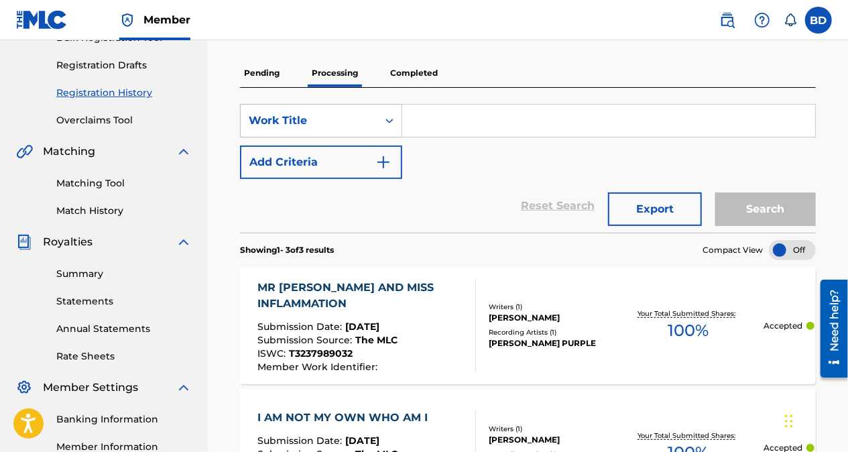
scroll to position [217, 0]
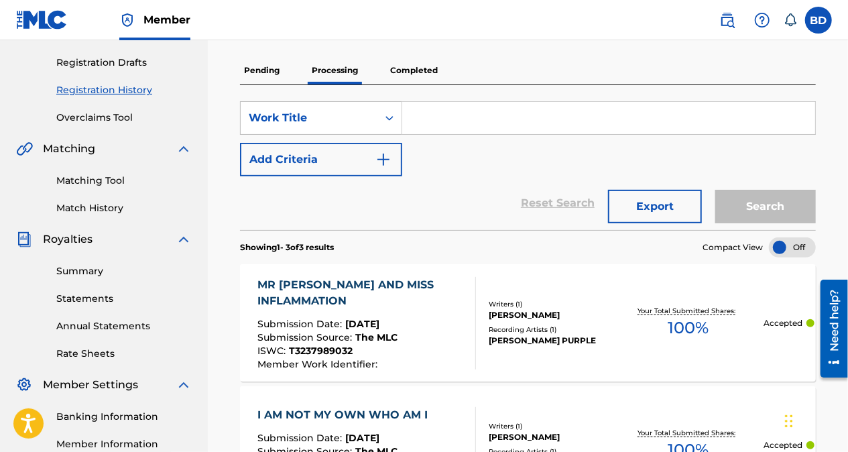
click at [99, 212] on link "Match History" at bounding box center [123, 208] width 135 height 14
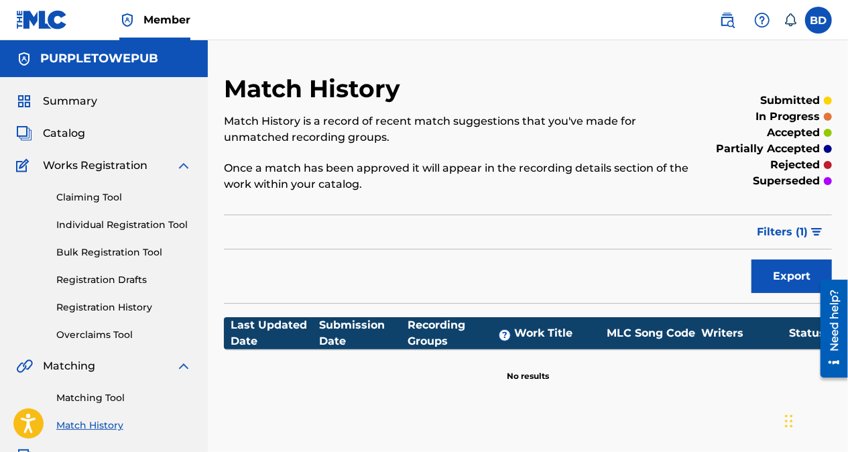
click at [846, 241] on div "Match History Match History is a record of recent match suggestions that you've…" at bounding box center [528, 420] width 640 height 693
click at [100, 195] on link "Claiming Tool" at bounding box center [123, 197] width 135 height 14
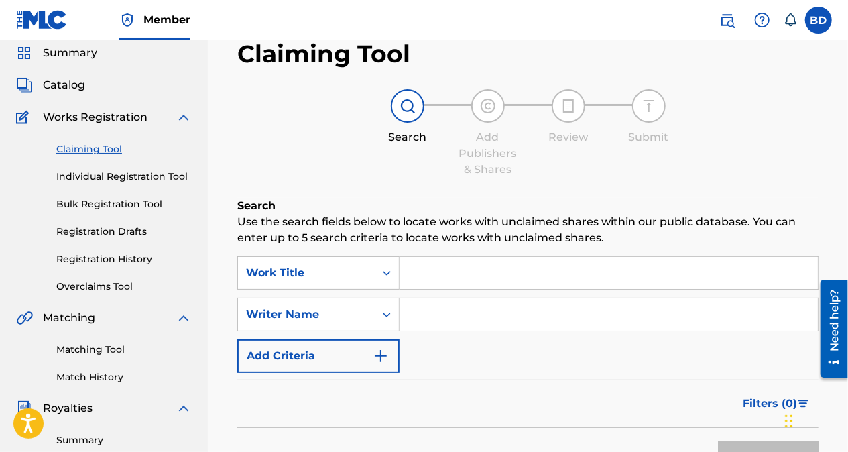
scroll to position [48, 0]
click at [125, 260] on link "Registration History" at bounding box center [123, 260] width 135 height 14
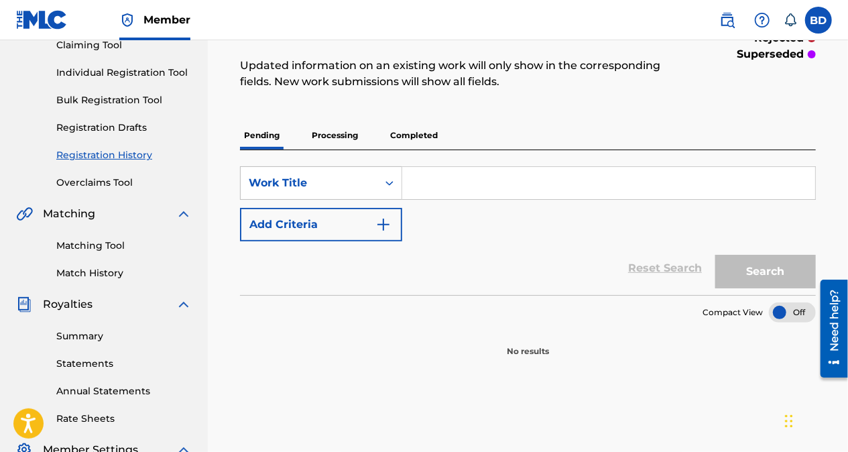
scroll to position [150, 0]
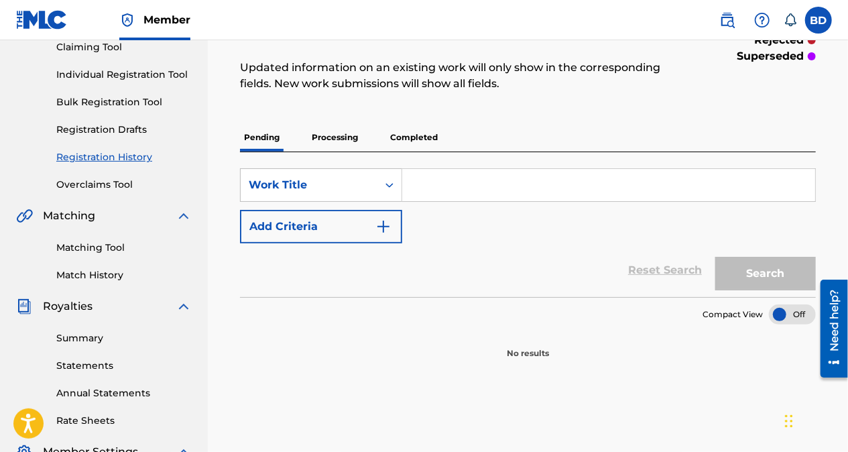
click at [351, 141] on p "Processing" at bounding box center [335, 137] width 54 height 28
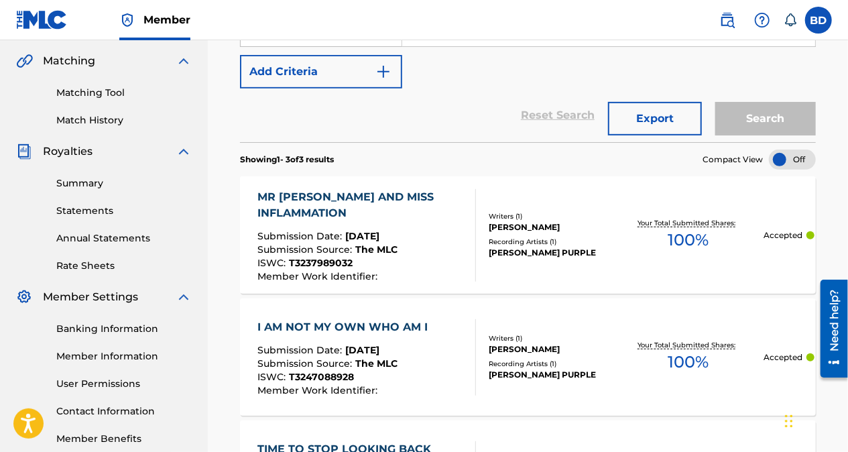
scroll to position [306, 0]
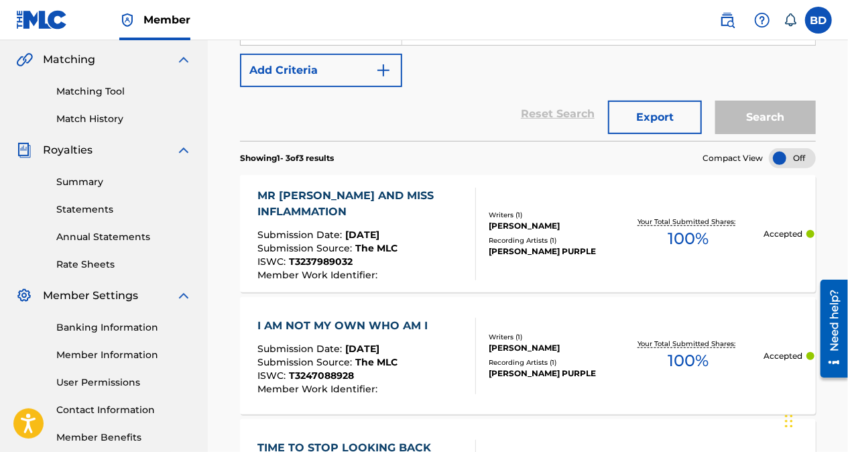
click at [758, 386] on div "I AM NOT MY OWN WHO AM I Submission Date : [DATE] Submission Source : The MLC I…" at bounding box center [528, 355] width 576 height 117
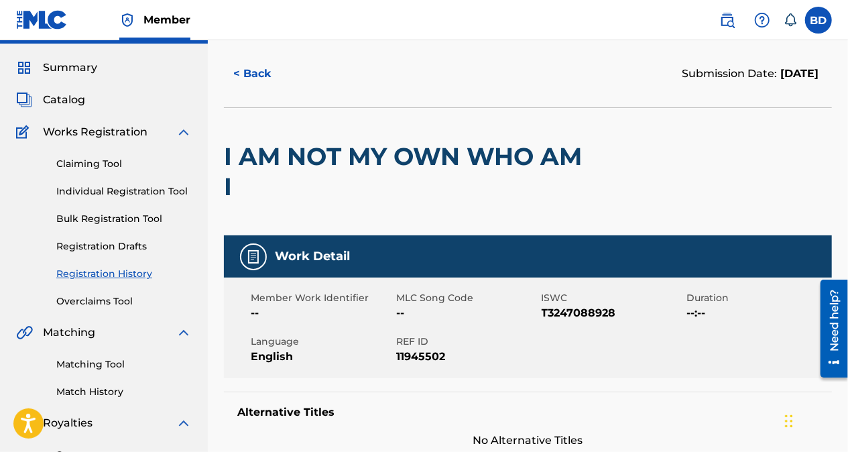
scroll to position [33, 0]
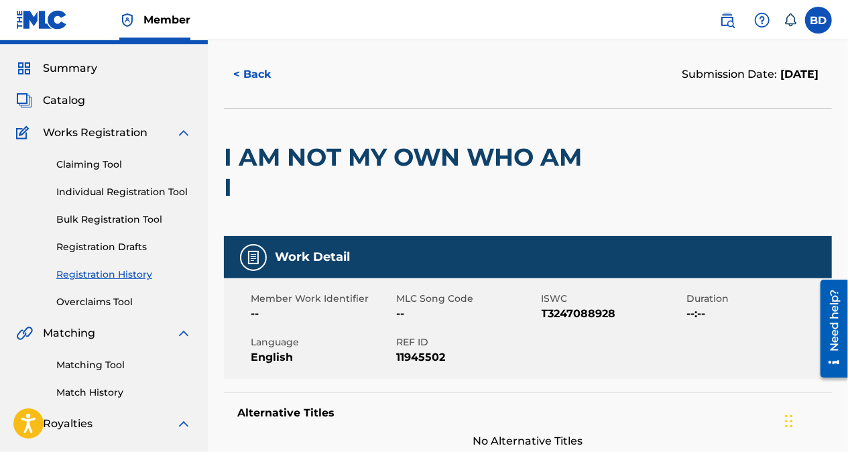
click at [256, 78] on button "< Back" at bounding box center [264, 75] width 80 height 34
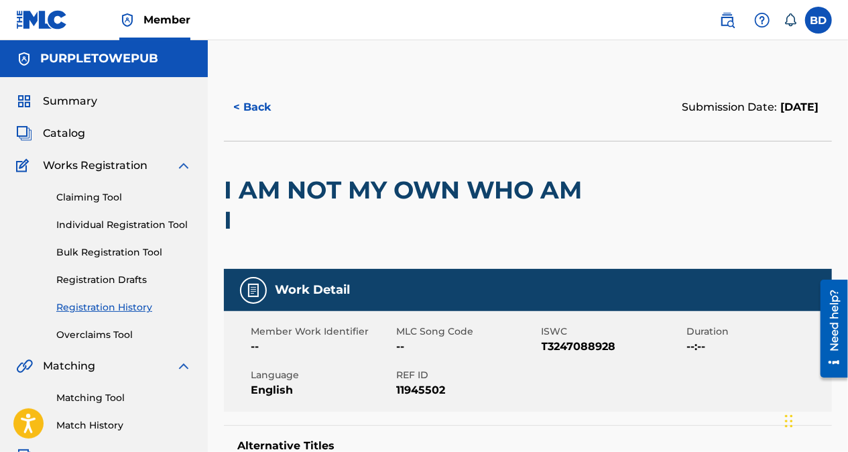
click at [271, 107] on button "< Back" at bounding box center [264, 108] width 80 height 34
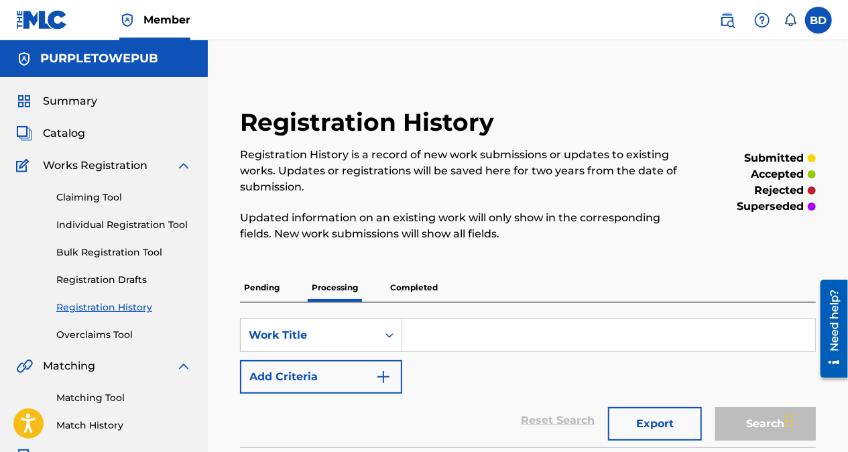
click at [413, 288] on p "Completed" at bounding box center [414, 288] width 56 height 28
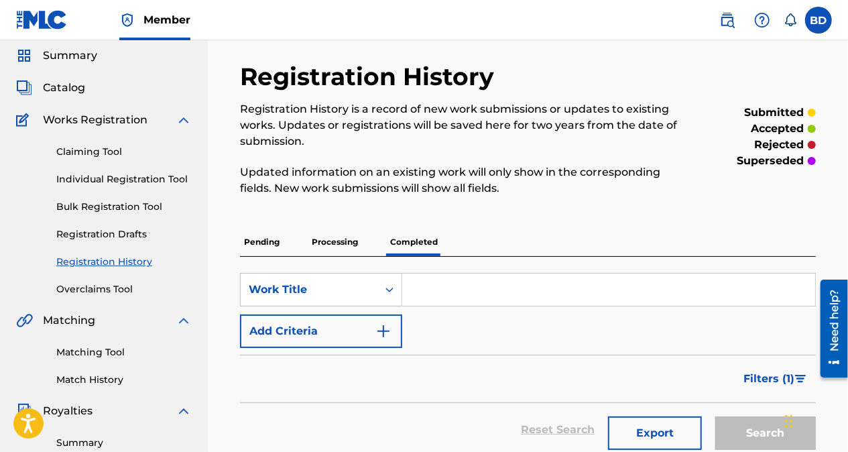
scroll to position [42, 0]
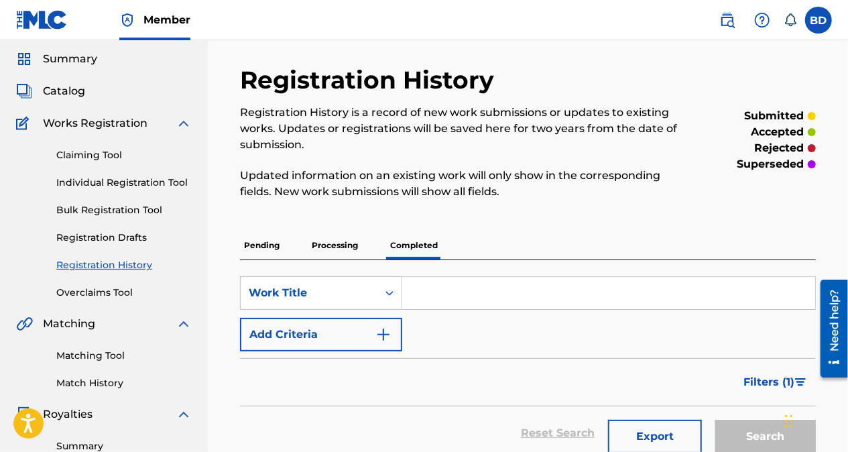
click at [326, 251] on p "Processing" at bounding box center [335, 245] width 54 height 28
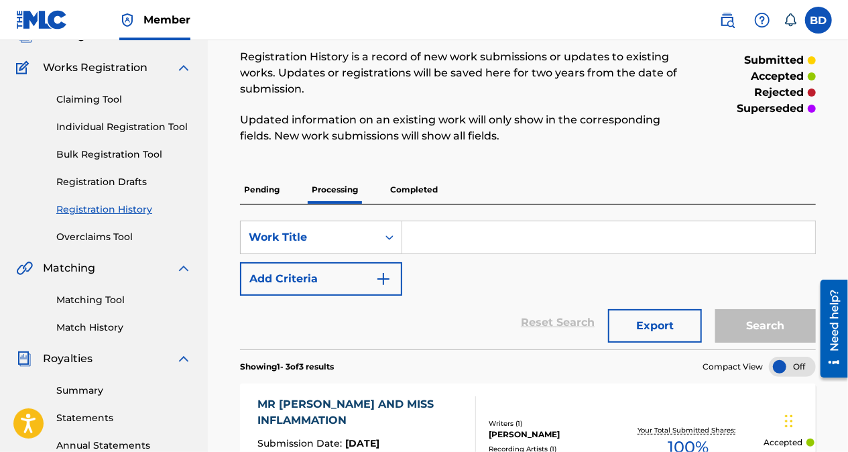
scroll to position [103, 0]
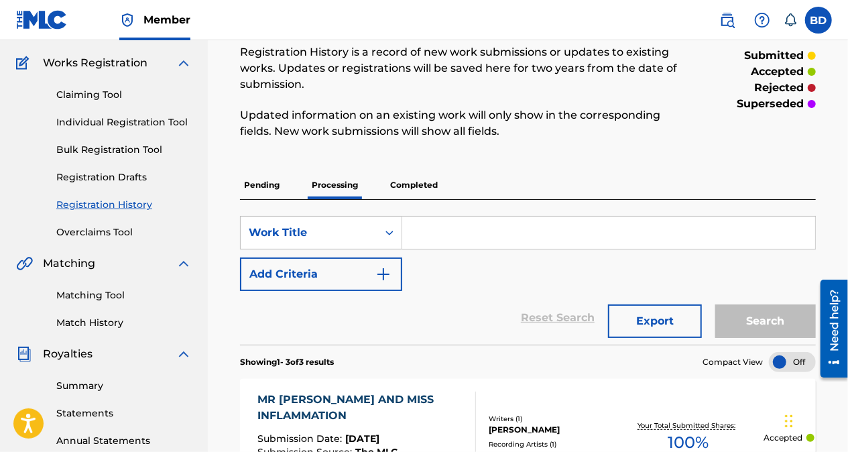
click at [103, 298] on link "Matching Tool" at bounding box center [123, 295] width 135 height 14
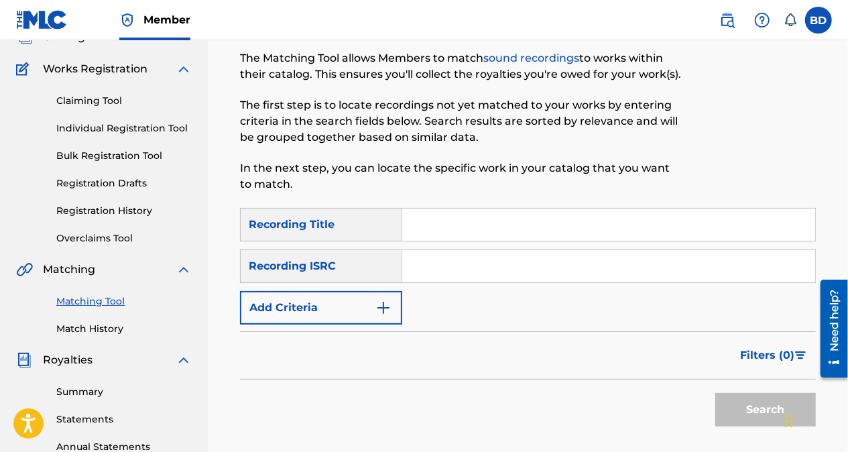
scroll to position [101, 0]
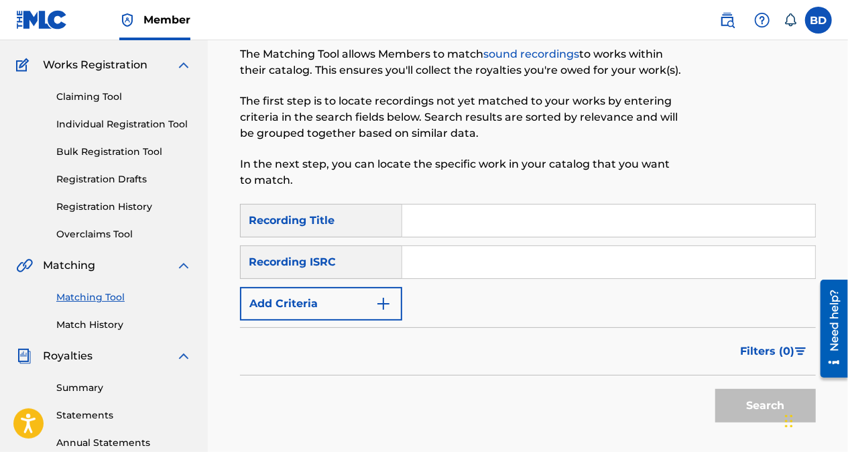
click at [105, 327] on link "Match History" at bounding box center [123, 325] width 135 height 14
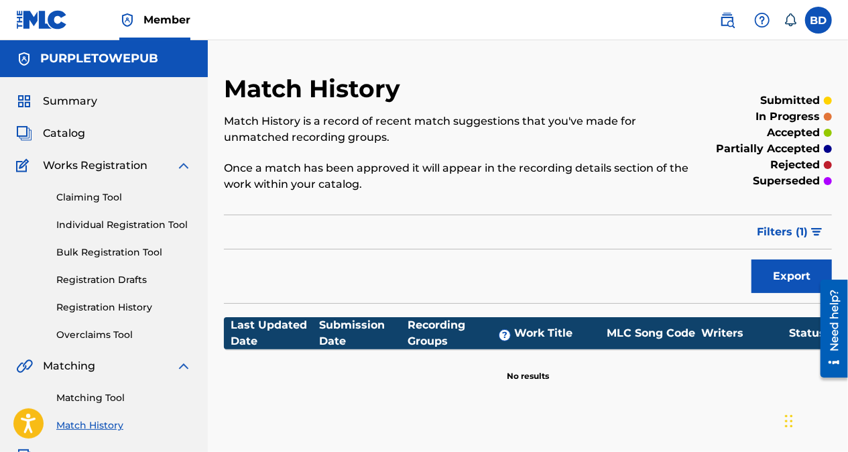
click at [0, 271] on div "Summary Catalog Works Registration Claiming Tool Individual Registration Tool B…" at bounding box center [104, 422] width 208 height 690
click at [82, 311] on link "Registration History" at bounding box center [123, 307] width 135 height 14
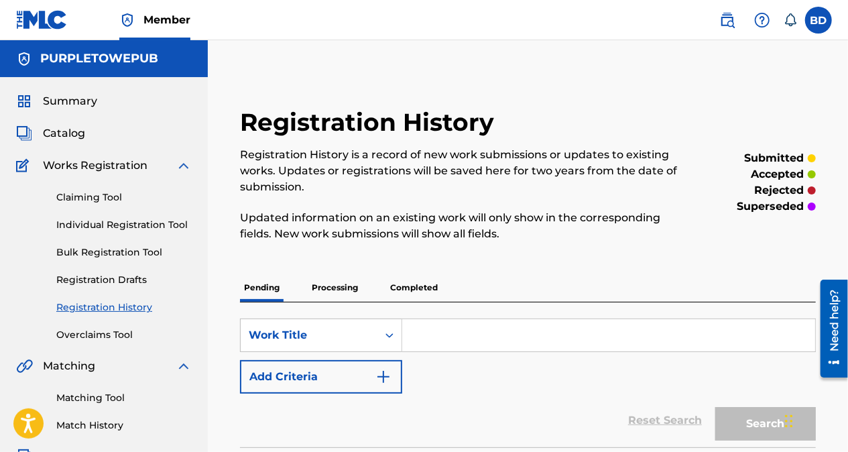
click at [334, 293] on p "Processing" at bounding box center [335, 288] width 54 height 28
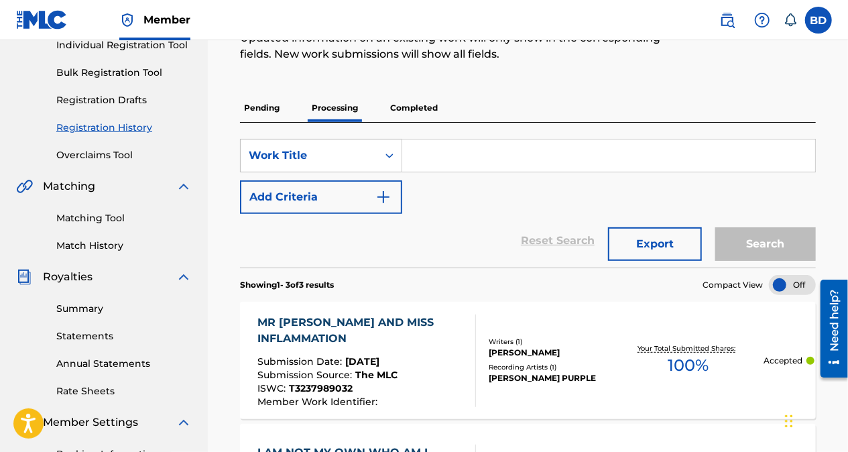
scroll to position [181, 0]
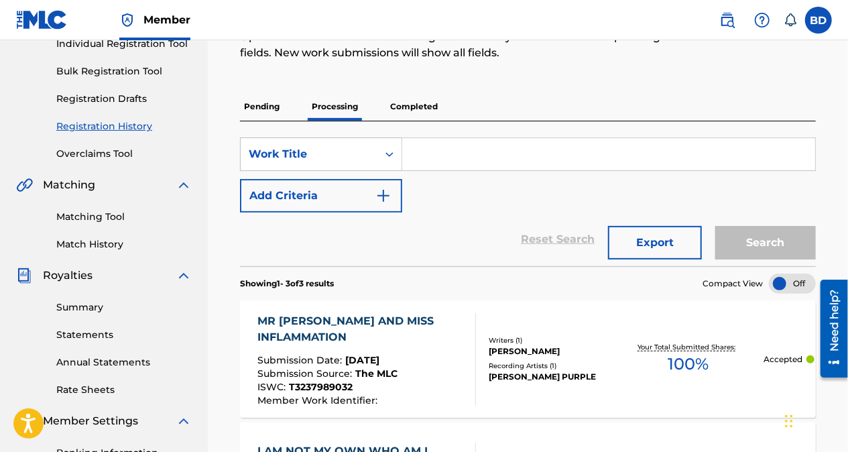
click at [85, 248] on link "Match History" at bounding box center [123, 244] width 135 height 14
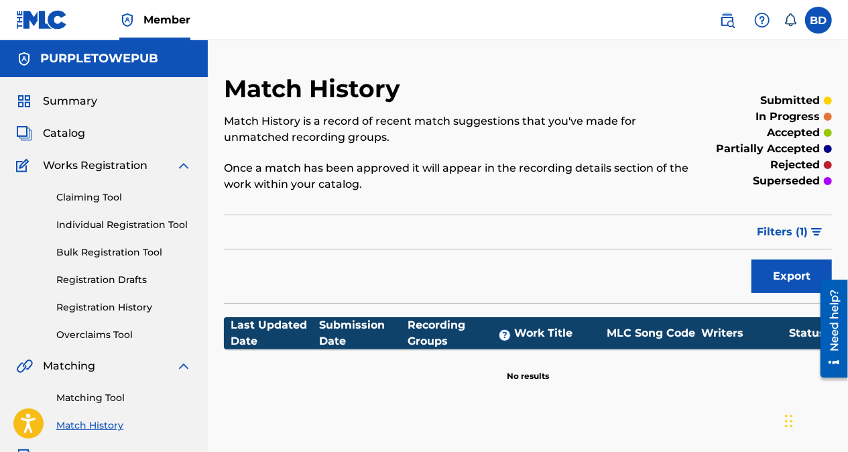
click at [66, 127] on span "Catalog" at bounding box center [64, 133] width 42 height 16
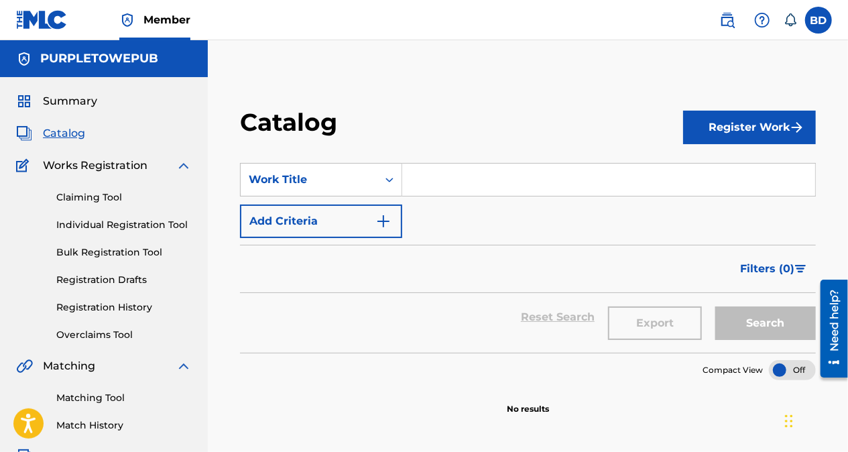
click at [95, 304] on link "Registration History" at bounding box center [123, 307] width 135 height 14
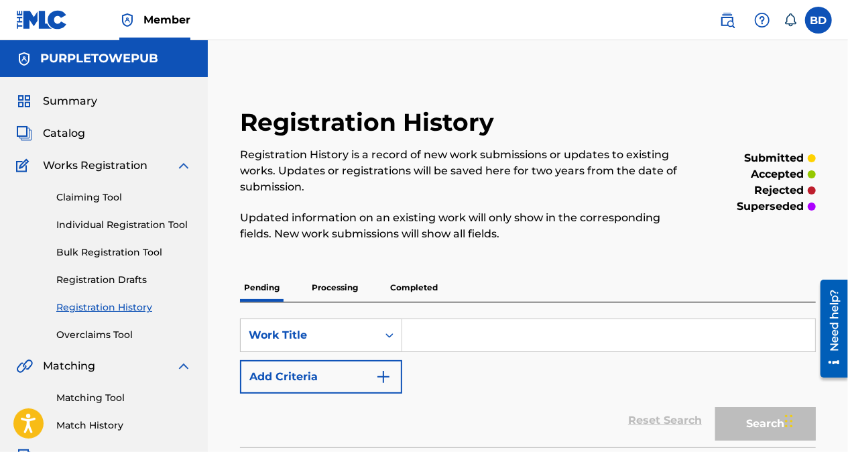
click at [84, 201] on link "Claiming Tool" at bounding box center [123, 197] width 135 height 14
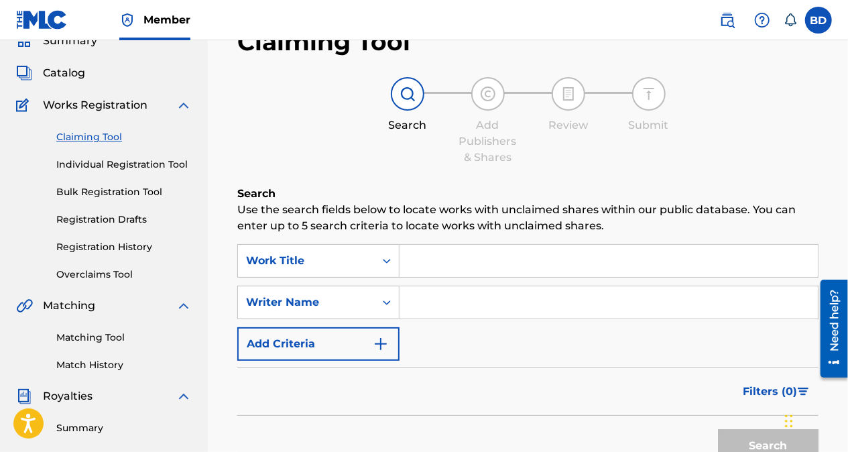
click at [17, 294] on div "Summary Catalog Works Registration Claiming Tool Individual Registration Tool B…" at bounding box center [104, 362] width 208 height 690
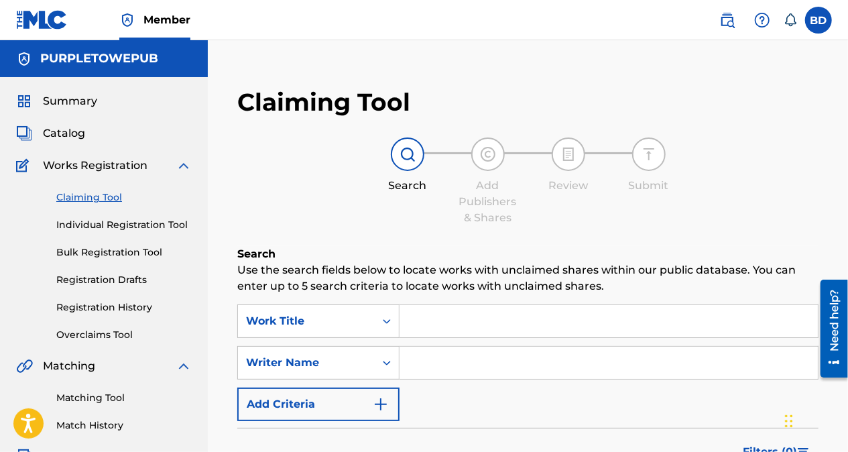
click at [61, 138] on span "Catalog" at bounding box center [64, 133] width 42 height 16
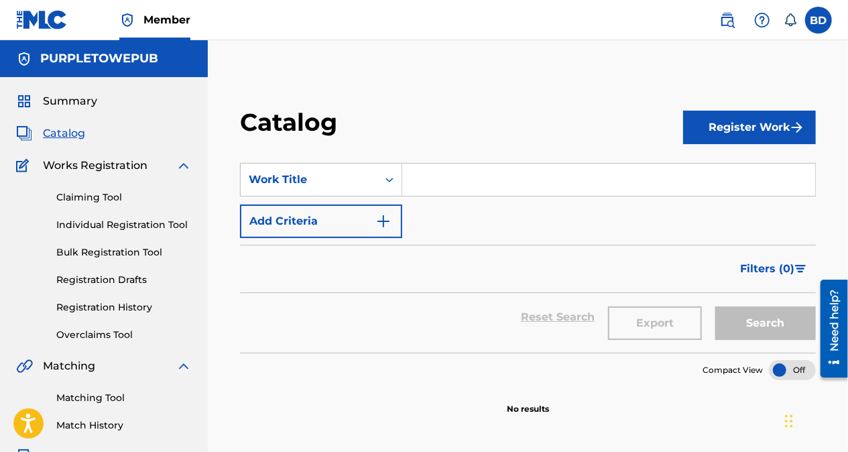
click at [763, 18] on img at bounding box center [762, 20] width 16 height 16
click at [723, 17] on img at bounding box center [727, 20] width 16 height 16
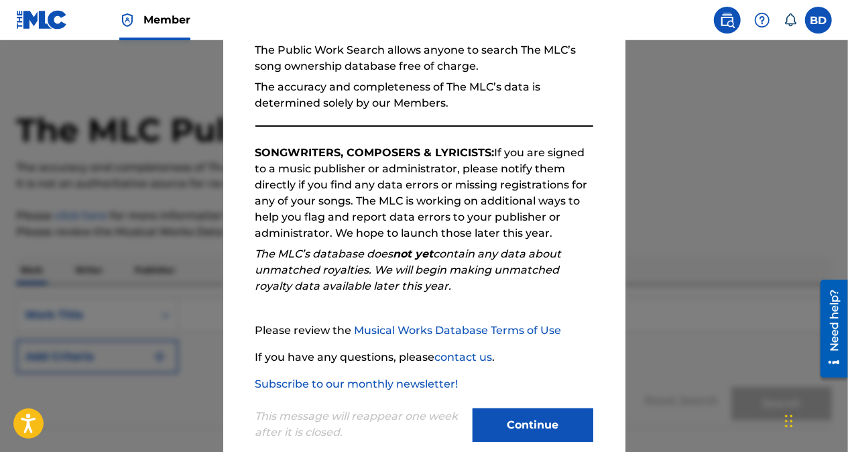
scroll to position [161, 0]
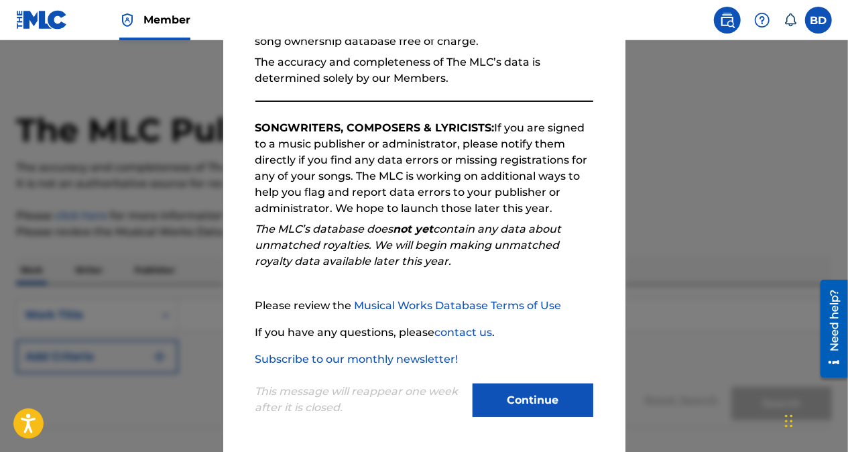
click at [519, 405] on button "Continue" at bounding box center [533, 401] width 121 height 34
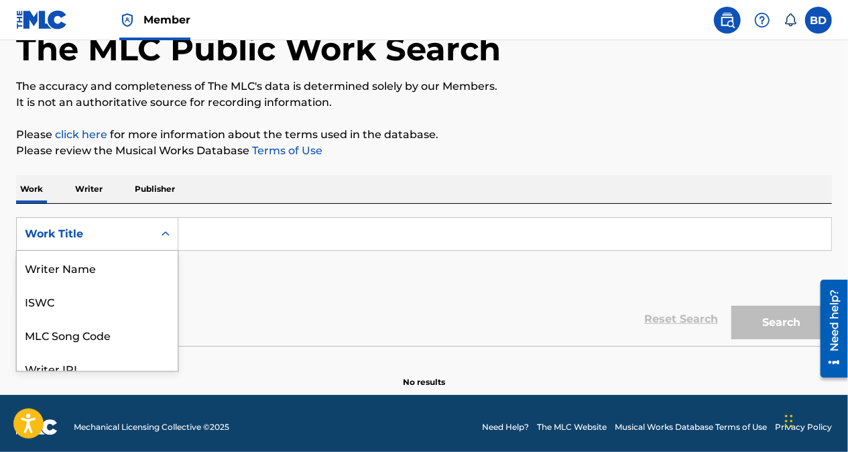
scroll to position [67, 0]
click at [308, 312] on div "Reset Search Search" at bounding box center [424, 319] width 816 height 54
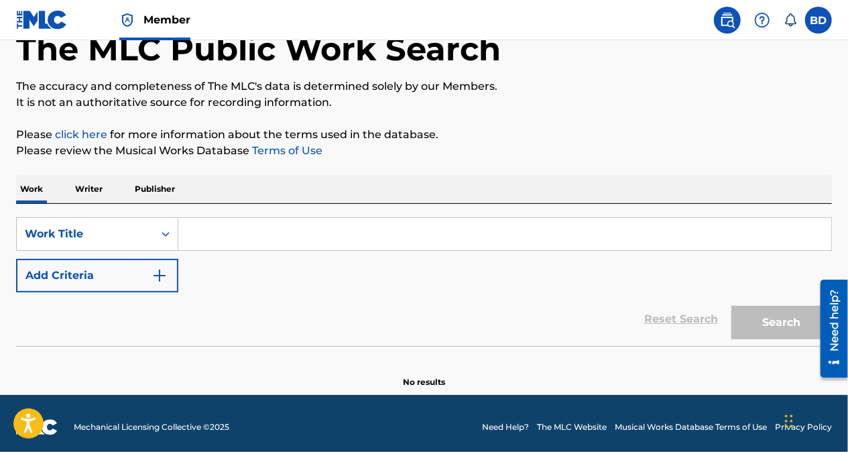
click at [298, 239] on input "Search Form" at bounding box center [504, 234] width 653 height 32
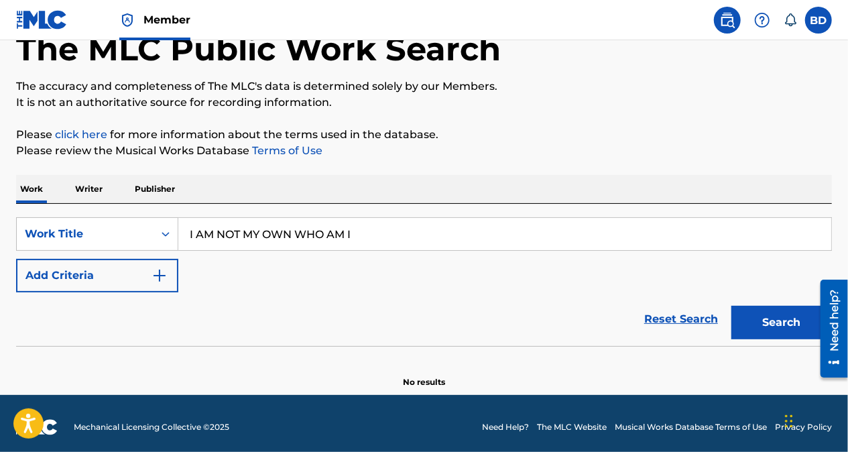
type input "I AM NOT MY OWN WHO AM I"
click at [159, 282] on img "Search Form" at bounding box center [160, 276] width 16 height 16
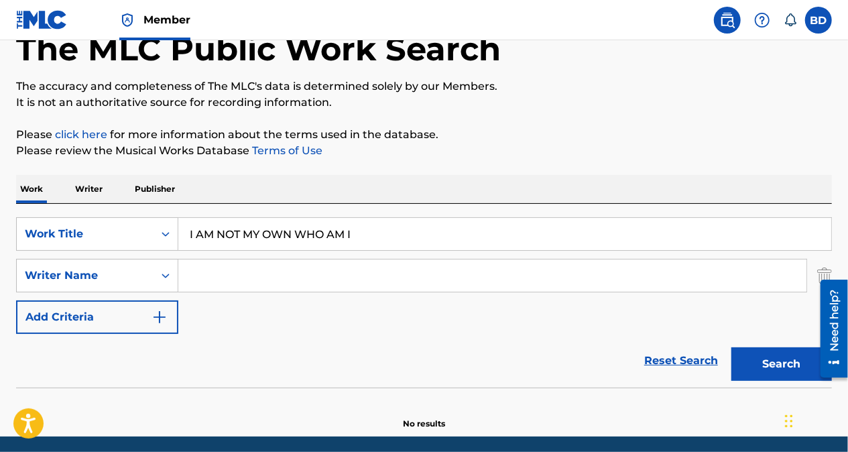
click at [241, 270] on input "Search Form" at bounding box center [492, 275] width 628 height 32
type input "[PERSON_NAME]"
click at [777, 367] on button "Search" at bounding box center [781, 364] width 101 height 34
click at [374, 237] on input "I AM NOT MY OWN WHO AM I" at bounding box center [504, 234] width 653 height 32
type input "I"
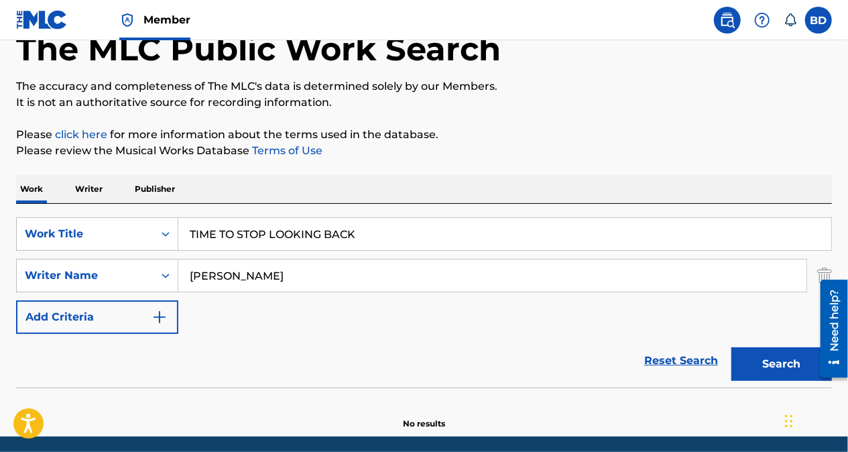
type input "TIME TO STOP LOOKING BACK"
click at [786, 360] on button "Search" at bounding box center [781, 364] width 101 height 34
click at [150, 191] on p "Publisher" at bounding box center [155, 189] width 48 height 28
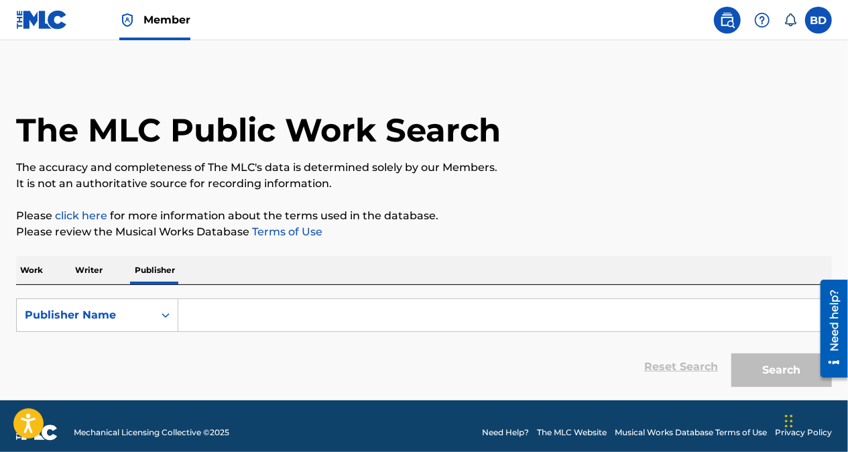
click at [420, 316] on input "Search Form" at bounding box center [504, 315] width 653 height 32
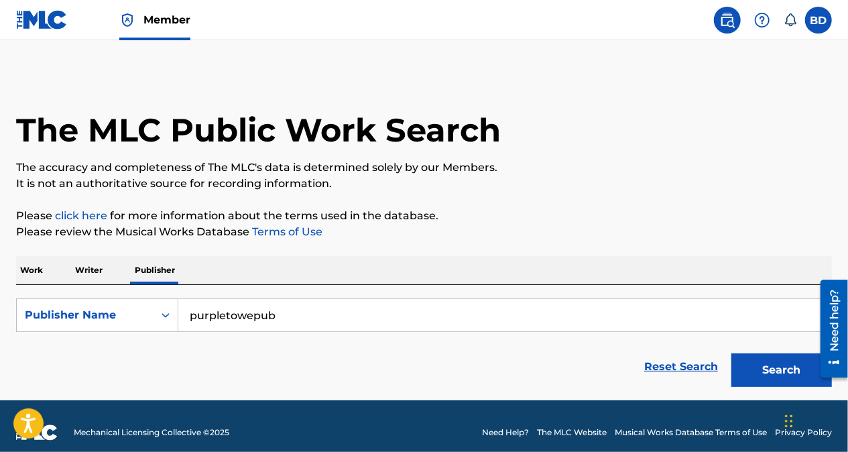
type input "purpletowepub"
click at [778, 366] on button "Search" at bounding box center [781, 370] width 101 height 34
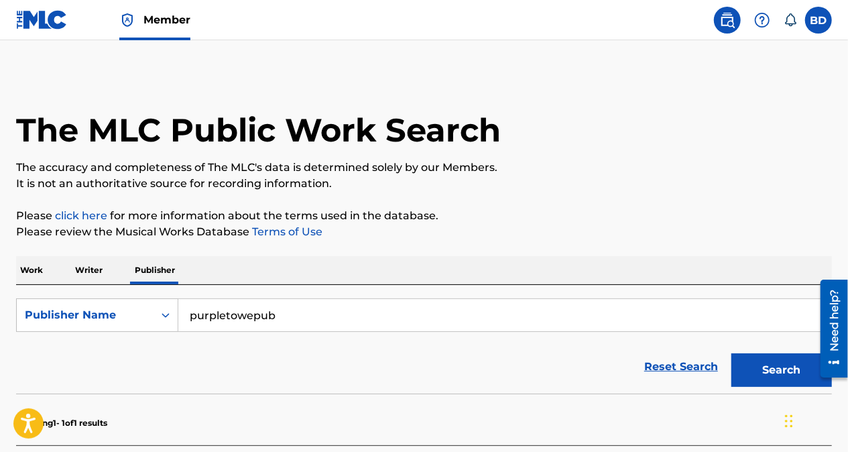
click at [349, 329] on input "purpletowepub" at bounding box center [504, 315] width 653 height 32
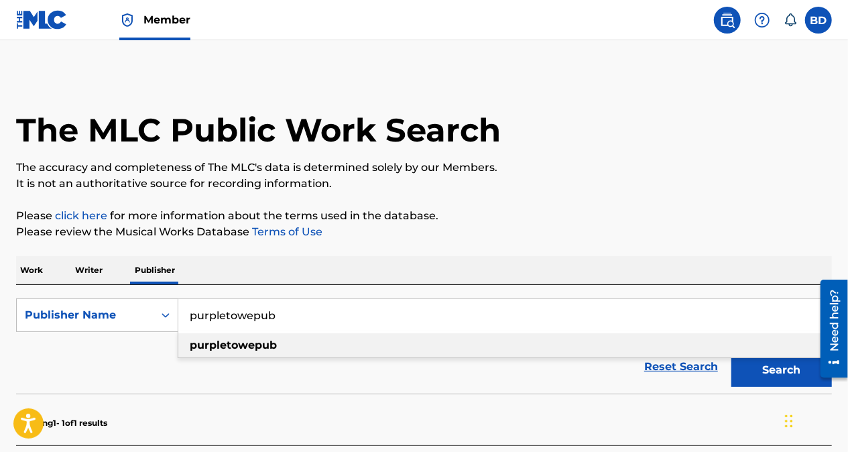
click at [825, 24] on label at bounding box center [818, 20] width 27 height 27
click at [819, 20] on input "BD [PERSON_NAME] [EMAIL_ADDRESS][DOMAIN_NAME] Notification Preferences Profile …" at bounding box center [819, 20] width 0 height 0
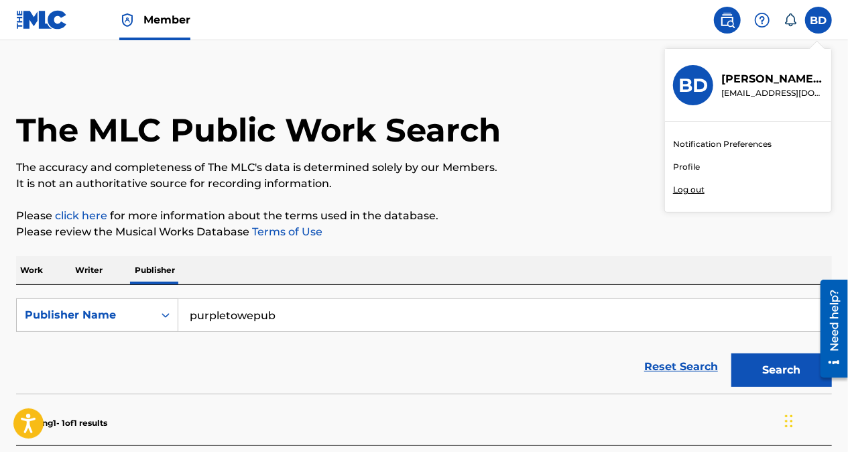
click at [688, 193] on div "Member BD BD [PERSON_NAME] [PERSON_NAME][EMAIL_ADDRESS][DOMAIN_NAME] Notificati…" at bounding box center [424, 336] width 848 height 672
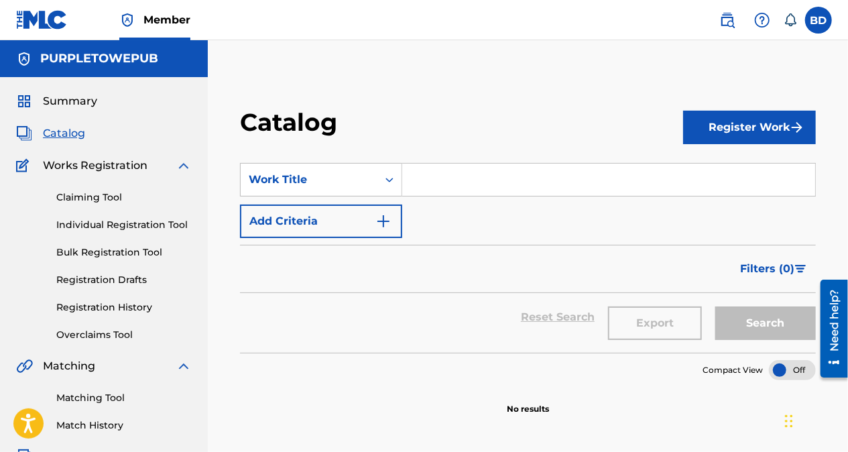
click at [819, 22] on label at bounding box center [818, 20] width 27 height 27
click at [819, 20] on input "BD [PERSON_NAME] [EMAIL_ADDRESS][DOMAIN_NAME] Notification Preferences Profile …" at bounding box center [819, 20] width 0 height 0
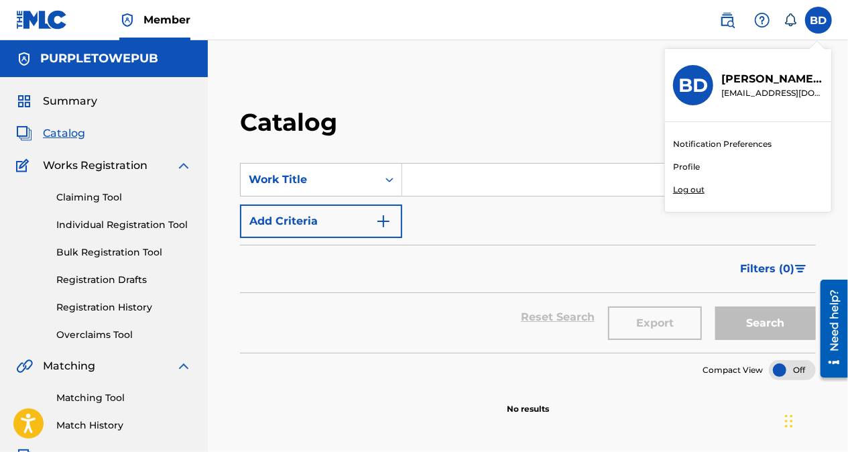
click at [691, 189] on div "Member BD BD [PERSON_NAME] [PERSON_NAME][EMAIL_ADDRESS][DOMAIN_NAME] Notificati…" at bounding box center [424, 415] width 848 height 831
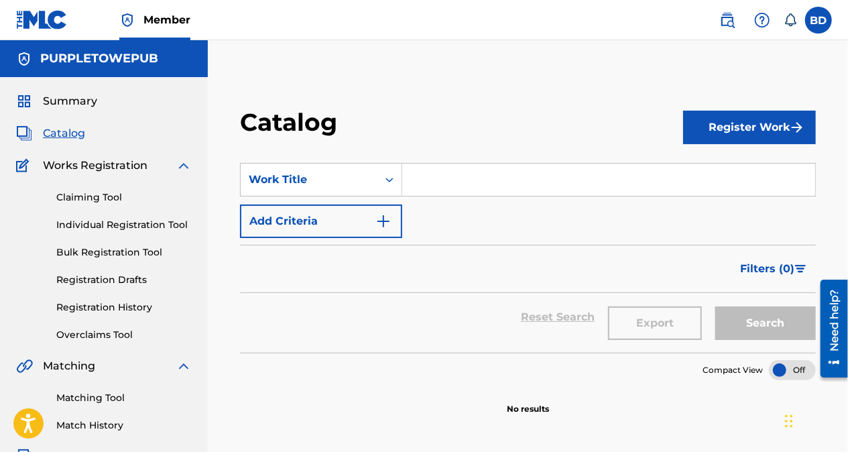
click at [825, 24] on label at bounding box center [818, 20] width 27 height 27
click at [819, 20] on input "BD [PERSON_NAME] [EMAIL_ADDRESS][DOMAIN_NAME] Notification Preferences Profile …" at bounding box center [819, 20] width 0 height 0
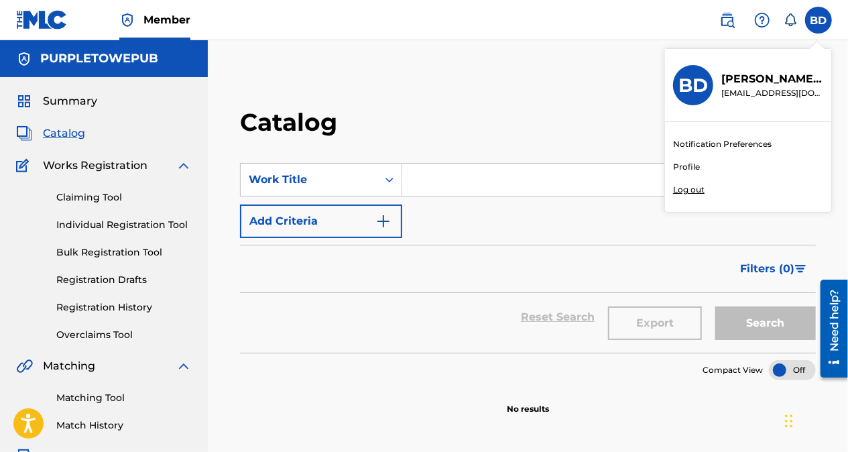
click at [688, 190] on div "Member BD BD [PERSON_NAME] [PERSON_NAME][EMAIL_ADDRESS][DOMAIN_NAME] Notificati…" at bounding box center [424, 415] width 848 height 831
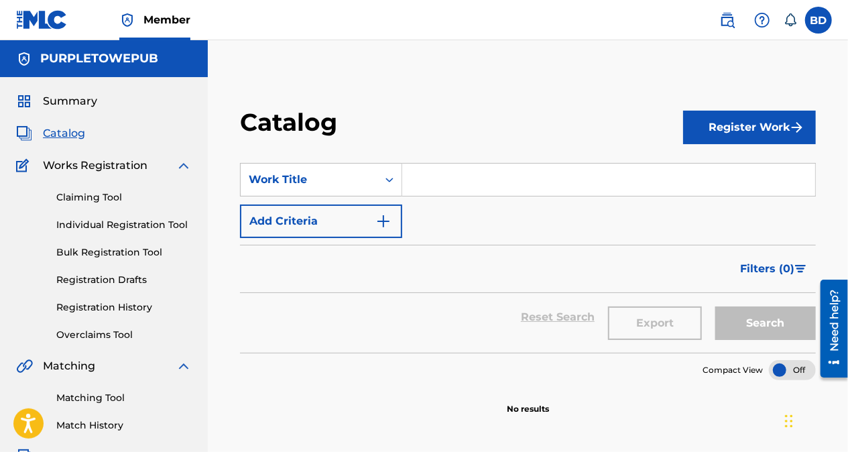
click at [84, 56] on h5 "PURPLETOWEPUB" at bounding box center [99, 58] width 118 height 15
click at [822, 21] on label at bounding box center [818, 20] width 27 height 27
click at [819, 20] on input "BD [PERSON_NAME] [EMAIL_ADDRESS][DOMAIN_NAME] Notification Preferences Profile …" at bounding box center [819, 20] width 0 height 0
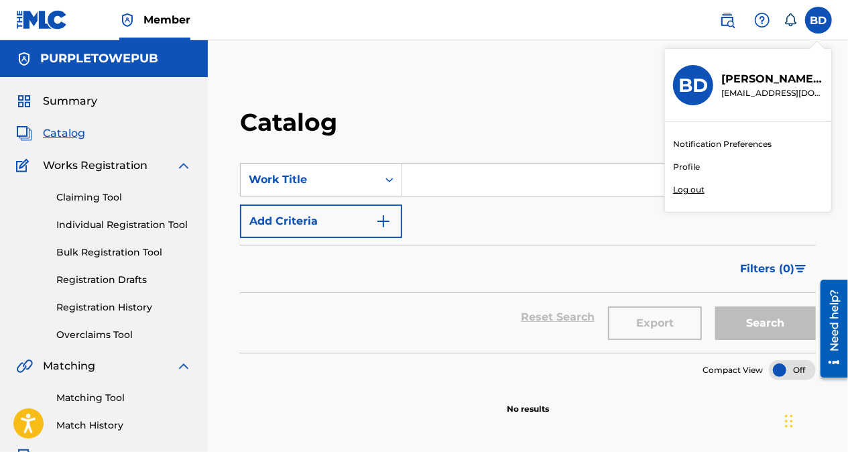
click at [687, 191] on div "Member BD BD [PERSON_NAME] [PERSON_NAME][EMAIL_ADDRESS][DOMAIN_NAME] Notificati…" at bounding box center [424, 415] width 848 height 831
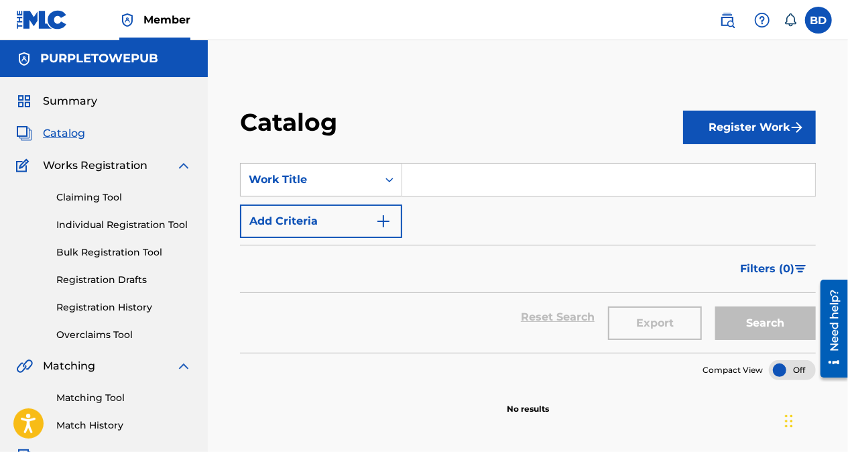
click at [74, 97] on span "Summary" at bounding box center [70, 101] width 54 height 16
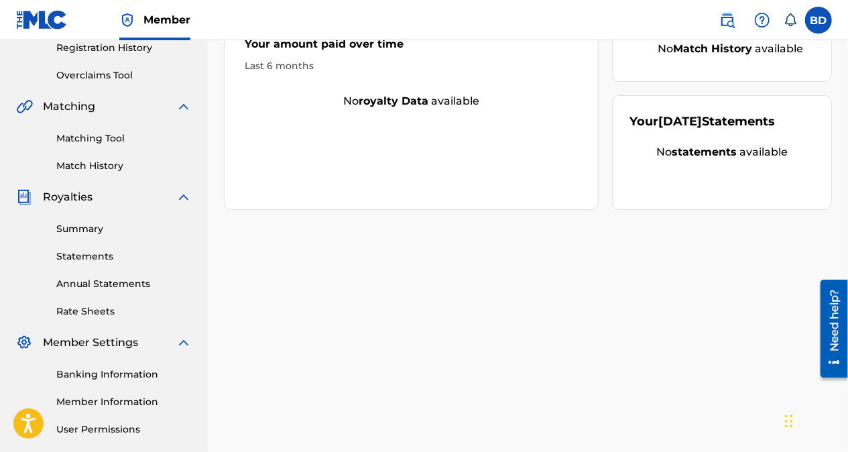
scroll to position [257, 0]
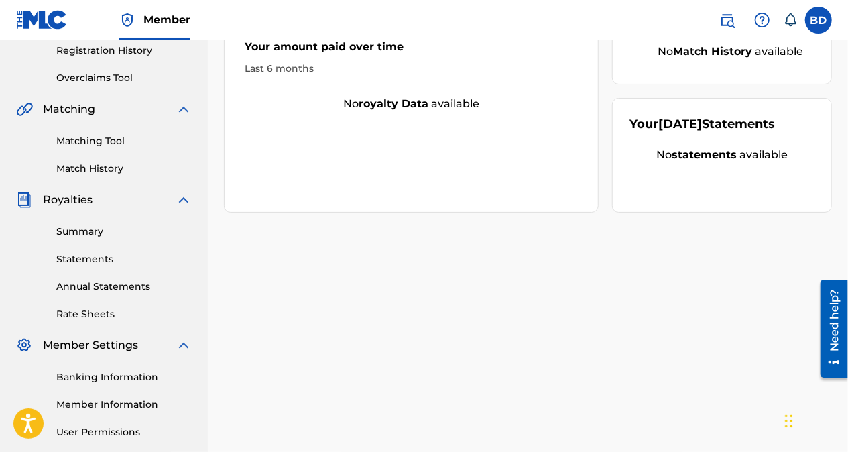
click at [821, 21] on label at bounding box center [818, 20] width 27 height 27
click at [819, 20] on input "BD [PERSON_NAME] [EMAIL_ADDRESS][DOMAIN_NAME] Notification Preferences Profile …" at bounding box center [819, 20] width 0 height 0
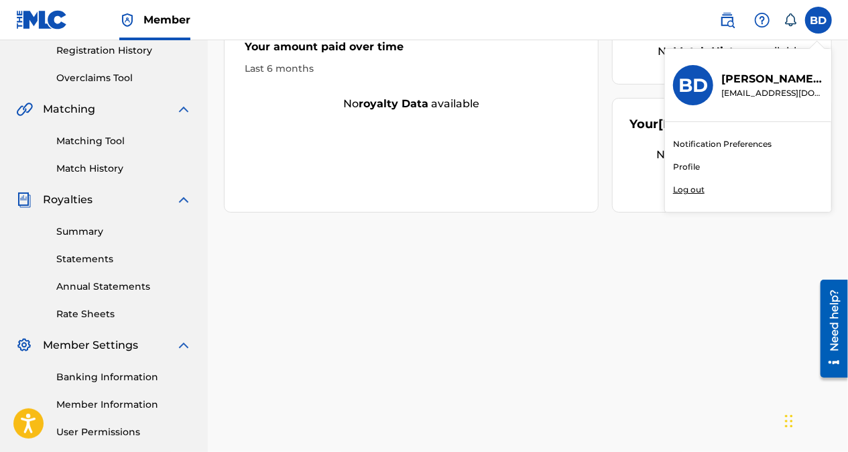
click at [688, 189] on div "Member BD BD [PERSON_NAME] [EMAIL_ADDRESS][DOMAIN_NAME] Notification Preference…" at bounding box center [424, 158] width 848 height 831
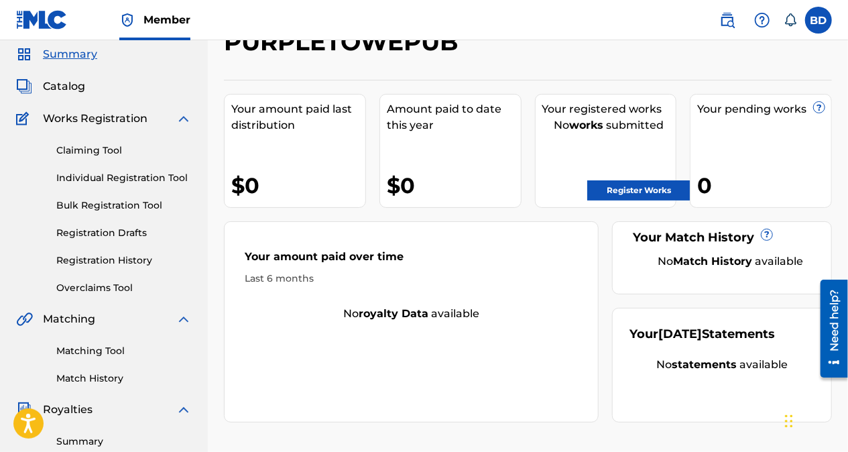
scroll to position [0, 0]
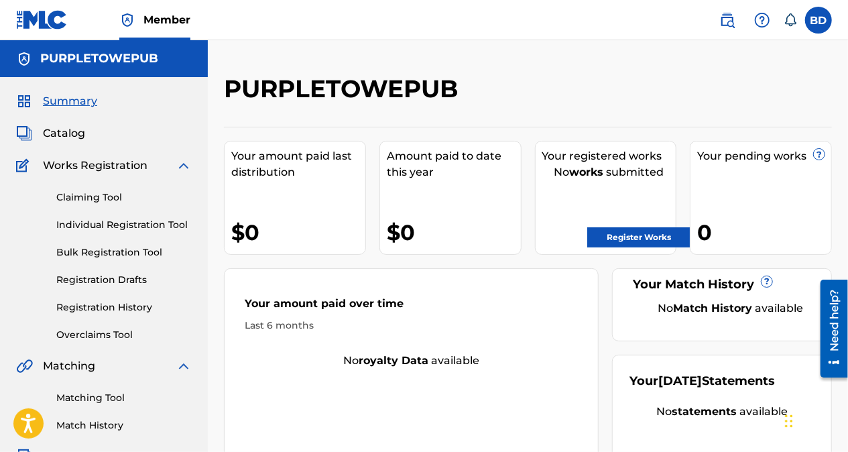
click at [671, 119] on div "PURPLETOWEPUB Your amount paid last distribution $0 Amount paid to date this ye…" at bounding box center [528, 272] width 608 height 396
click at [822, 20] on label at bounding box center [818, 20] width 27 height 27
click at [819, 20] on input "BD [PERSON_NAME] [EMAIL_ADDRESS][DOMAIN_NAME] Notification Preferences Profile …" at bounding box center [819, 20] width 0 height 0
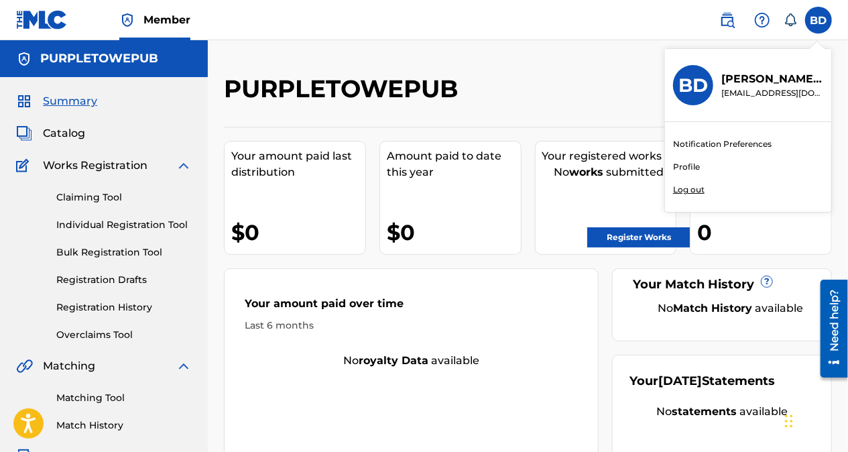
click at [692, 190] on div "Member BD BD [PERSON_NAME] [EMAIL_ADDRESS][DOMAIN_NAME] Notification Preference…" at bounding box center [424, 415] width 848 height 831
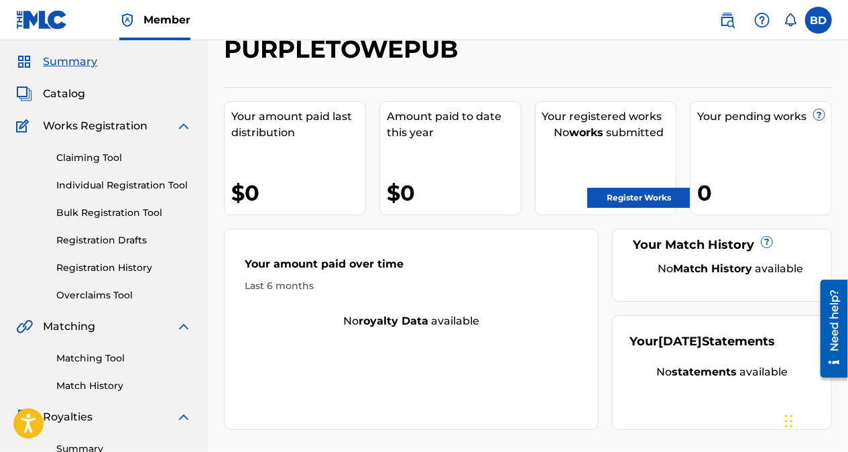
scroll to position [32, 0]
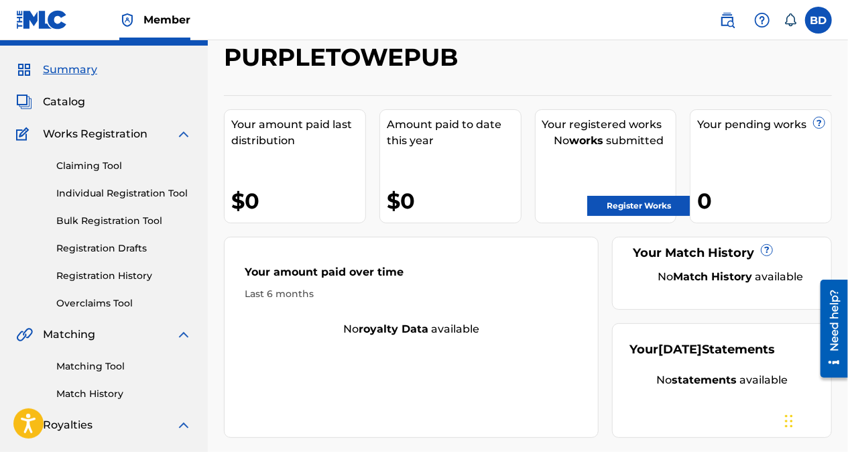
click at [819, 122] on span "?" at bounding box center [819, 122] width 11 height 11
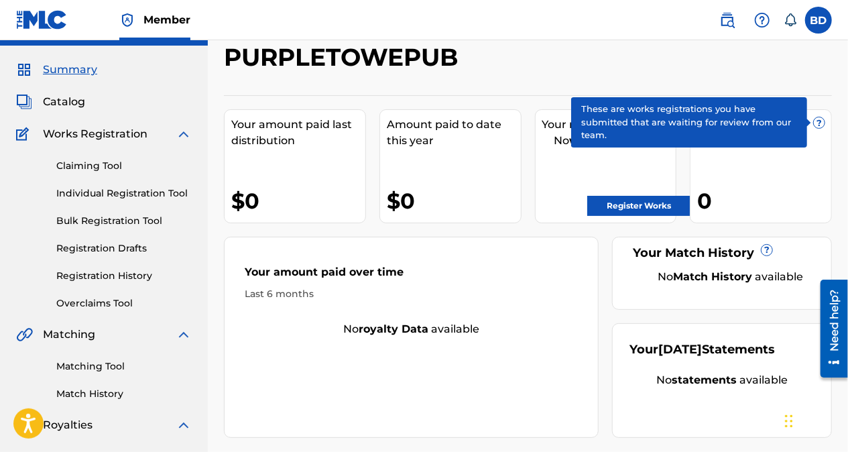
click at [767, 205] on div "0" at bounding box center [764, 201] width 134 height 30
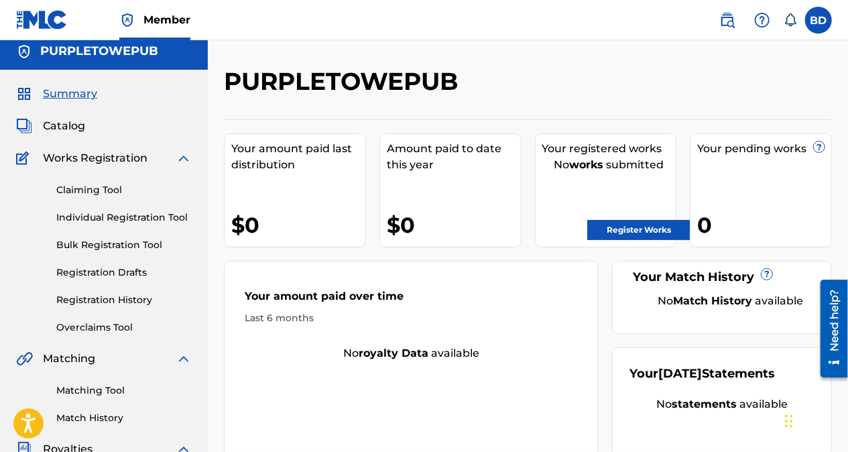
scroll to position [0, 0]
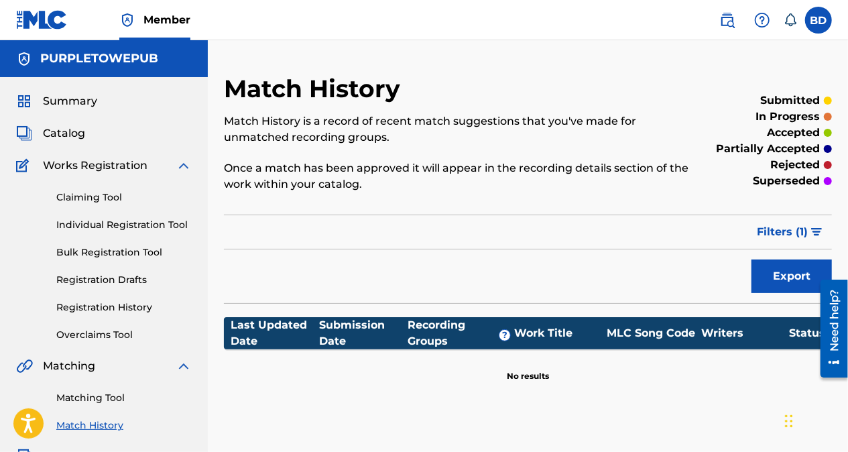
scroll to position [181, 0]
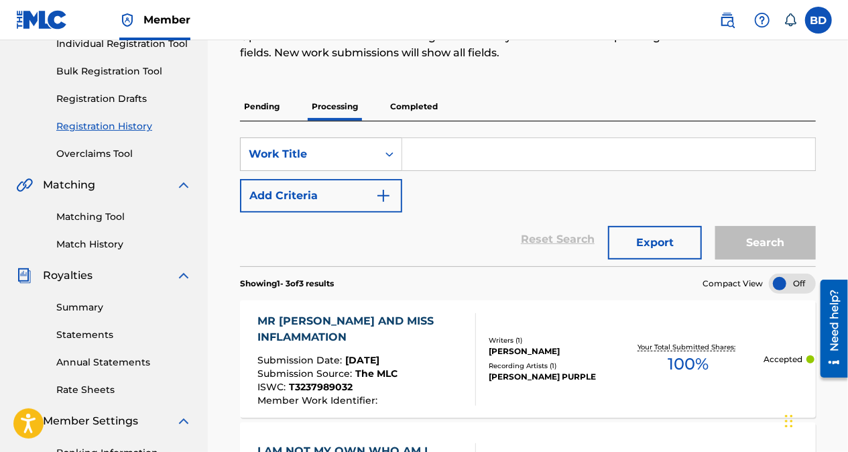
click at [822, 18] on label at bounding box center [818, 20] width 27 height 27
click at [819, 20] on input "BD [PERSON_NAME] [EMAIL_ADDRESS][DOMAIN_NAME] Notification Preferences Profile …" at bounding box center [819, 20] width 0 height 0
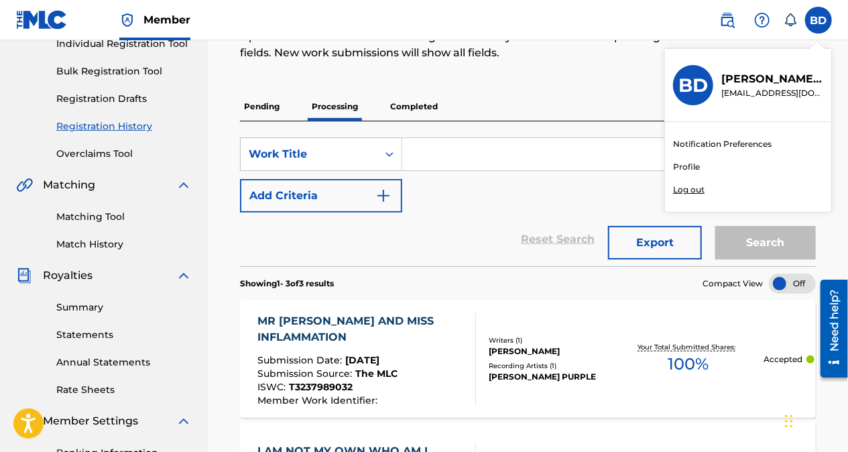
click at [692, 193] on div "Member BD BD [PERSON_NAME] [PERSON_NAME][EMAIL_ADDRESS][DOMAIN_NAME] Notificati…" at bounding box center [424, 315] width 848 height 992
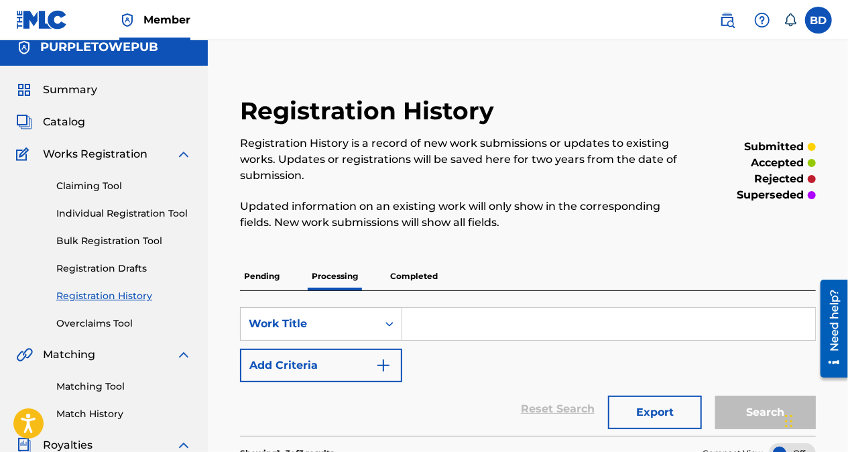
scroll to position [0, 0]
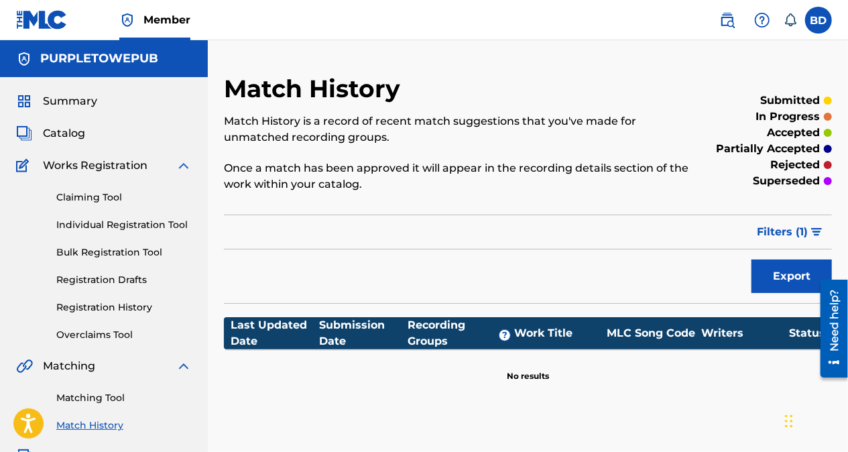
click at [731, 17] on img at bounding box center [727, 20] width 16 height 16
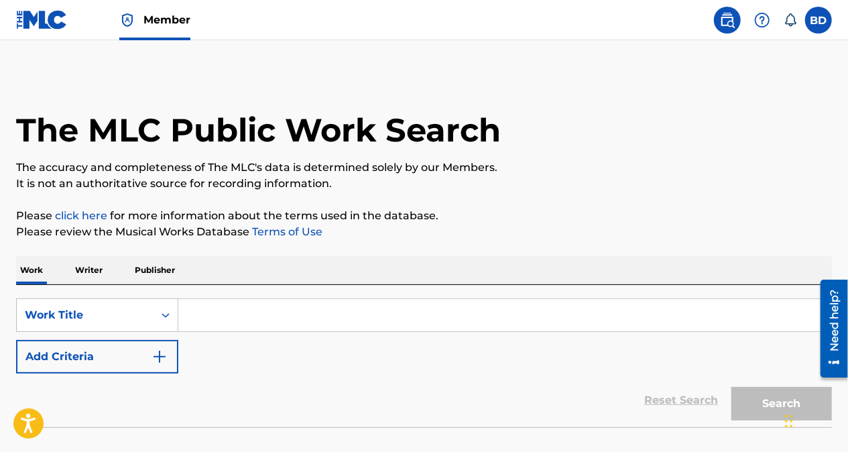
click at [827, 23] on label at bounding box center [818, 20] width 27 height 27
click at [819, 20] on input "BD [PERSON_NAME] [EMAIL_ADDRESS][DOMAIN_NAME] Notification Preferences Profile …" at bounding box center [819, 20] width 0 height 0
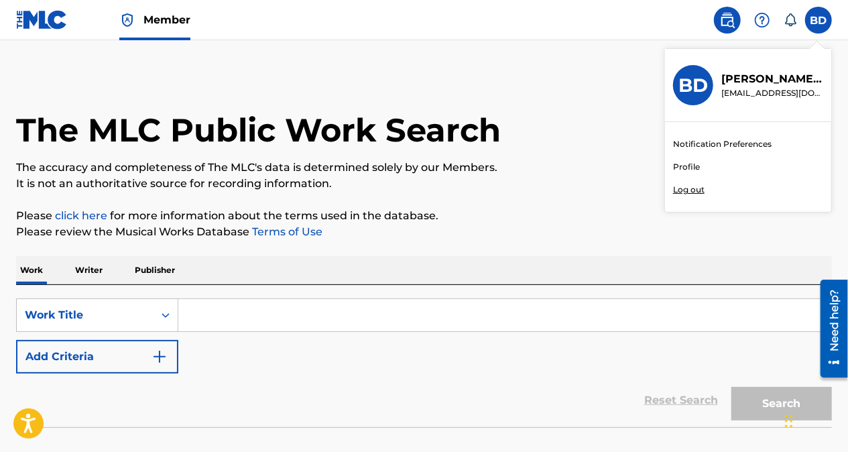
click at [700, 190] on div "Member BD BD [PERSON_NAME] [PERSON_NAME][EMAIL_ADDRESS][DOMAIN_NAME] Notificati…" at bounding box center [424, 270] width 848 height 540
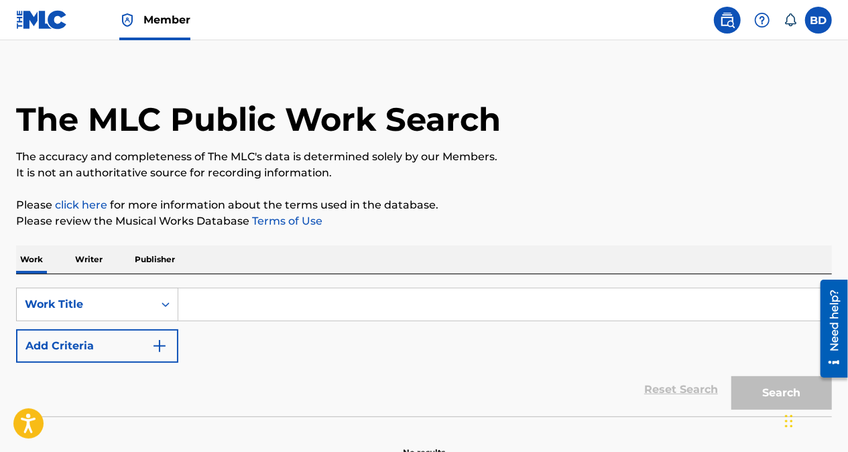
scroll to position [12, 0]
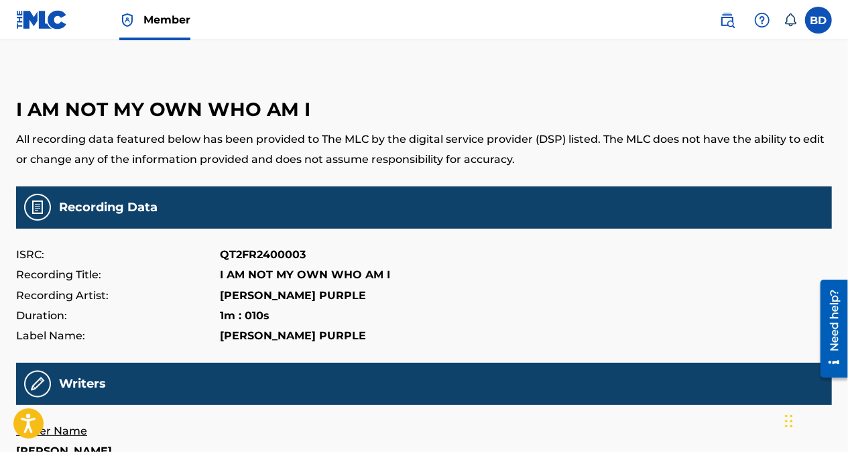
click at [762, 287] on div "Recording Artist: BEVERLY PURPLE" at bounding box center [424, 296] width 816 height 20
click at [756, 289] on div "Recording Artist: BEVERLY PURPLE" at bounding box center [424, 296] width 816 height 20
click at [821, 19] on label at bounding box center [818, 20] width 27 height 27
click at [819, 20] on input "BD [PERSON_NAME] [EMAIL_ADDRESS][DOMAIN_NAME] Notification Preferences Profile …" at bounding box center [819, 20] width 0 height 0
